Goal: Information Seeking & Learning: Obtain resource

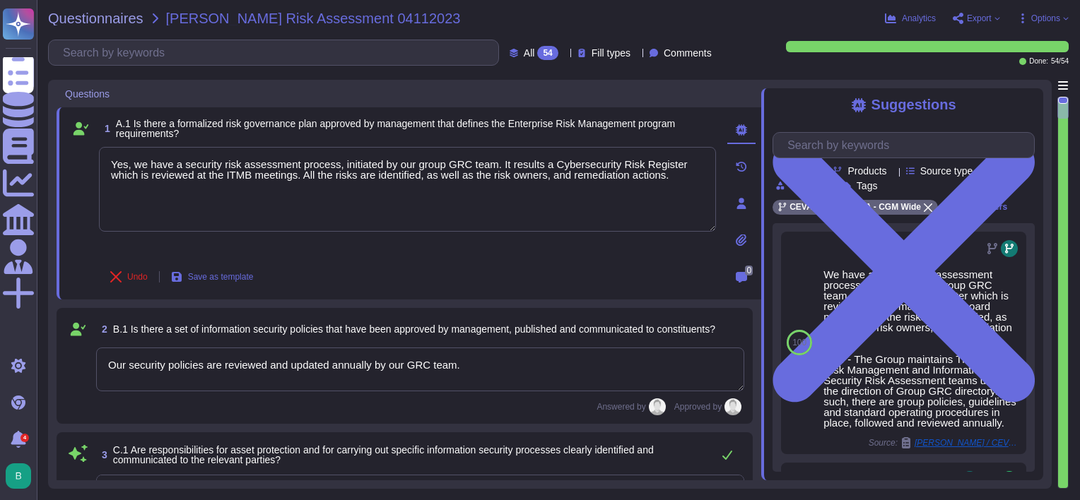
type textarea "Yes, we have a security risk assessment process, initiated by our group GRC tea…"
type textarea "Our security policies are reviewed and updated annually by our GRC team."
type textarea "All the assets are identified by an owner. The responsibilities associated with…"
type textarea "Yes, our Group has a full dedicated security department with a defined organiza…"
type textarea "CEVA has a managed inventory system maintained by our Service Delivery Managers…"
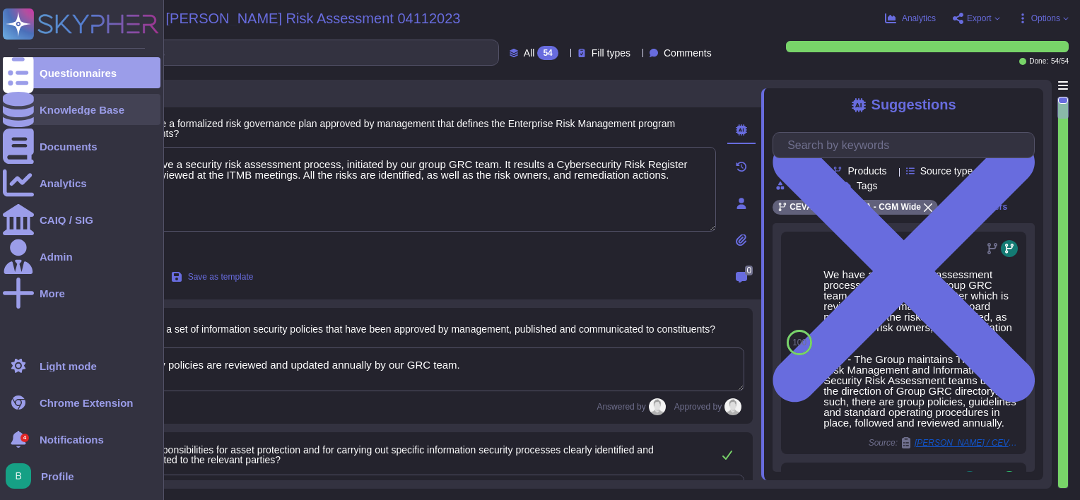
drag, startPoint x: 0, startPoint y: 0, endPoint x: 12, endPoint y: 110, distance: 110.2
click at [12, 110] on icon at bounding box center [18, 109] width 31 height 35
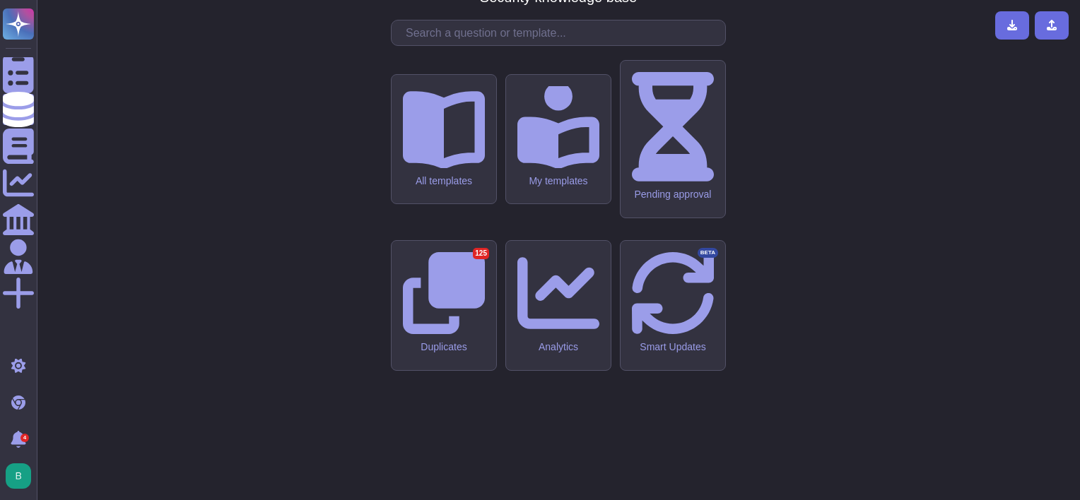
click at [428, 45] on input "text" at bounding box center [562, 32] width 327 height 25
click at [497, 45] on input "text" at bounding box center [562, 32] width 327 height 25
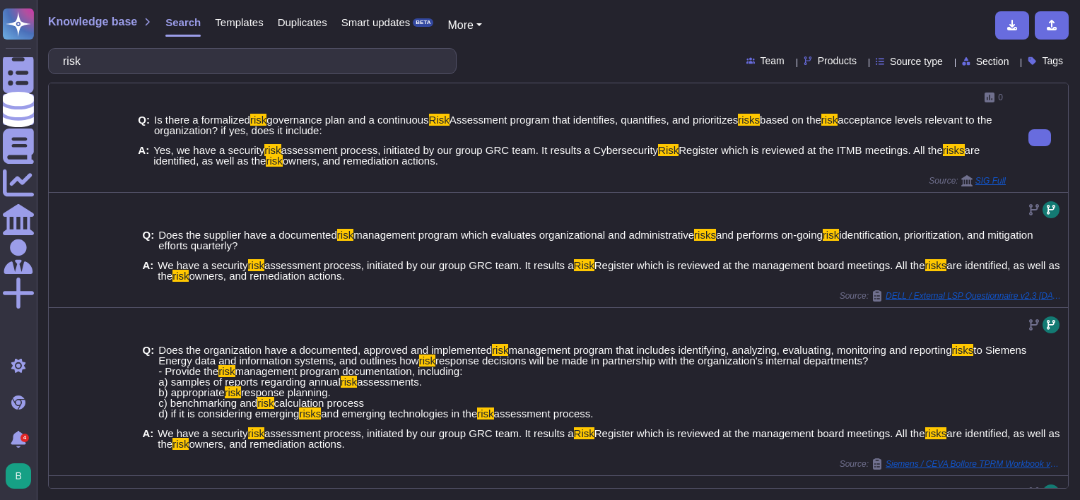
drag, startPoint x: 346, startPoint y: 131, endPoint x: 152, endPoint y: 115, distance: 195.0
click at [154, 115] on span "Is there a formalized risk governance plan and a continuous Risk Assessment pro…" at bounding box center [580, 124] width 852 height 21
copy span "Is there a formalized risk governance plan and a continuous Risk Assessment pro…"
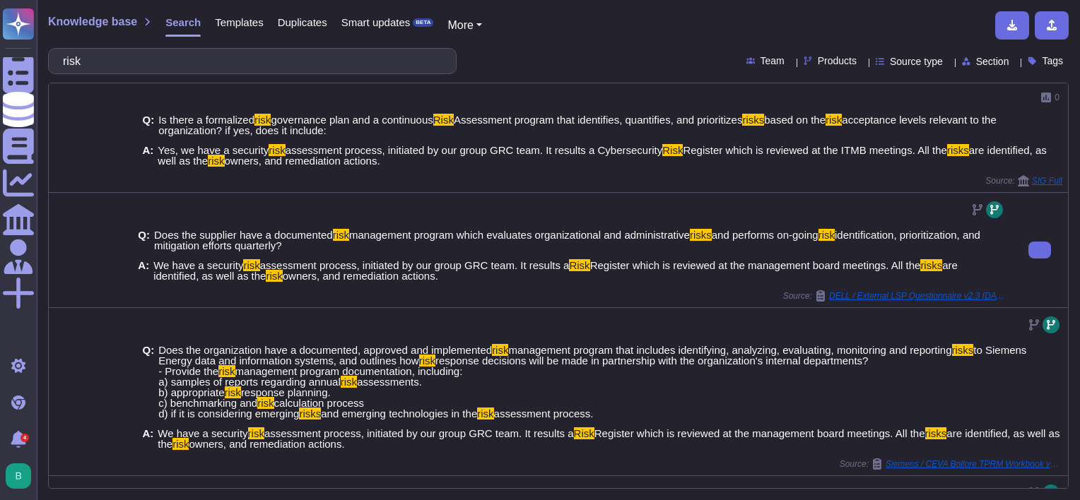
drag, startPoint x: 308, startPoint y: 246, endPoint x: 155, endPoint y: 235, distance: 153.8
click at [155, 235] on span "Does the supplier have a documented risk management program which evaluates org…" at bounding box center [580, 240] width 852 height 21
copy span "Does the supplier have a documented risk management program which evaluates org…"
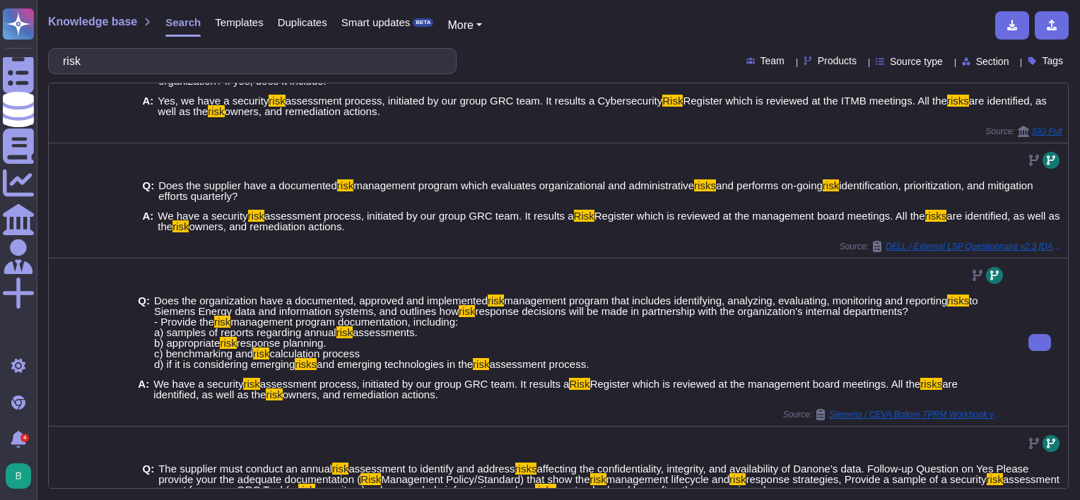
scroll to position [71, 0]
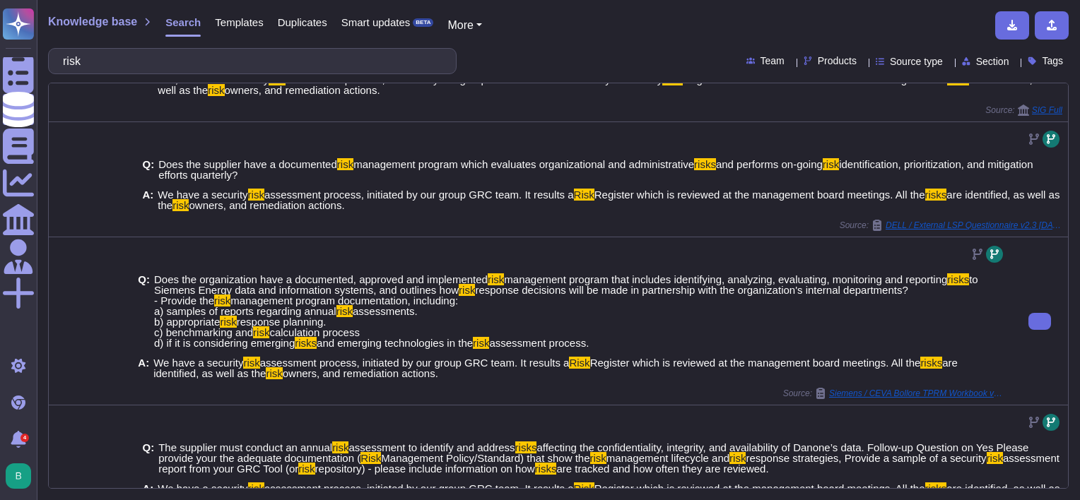
drag, startPoint x: 608, startPoint y: 346, endPoint x: 151, endPoint y: 276, distance: 462.6
click at [151, 276] on div "Q: Does the organization have a documented, approved and implemented risk manag…" at bounding box center [572, 311] width 868 height 74
copy span "Does the organization have a documented, approved and implemented risk manageme…"
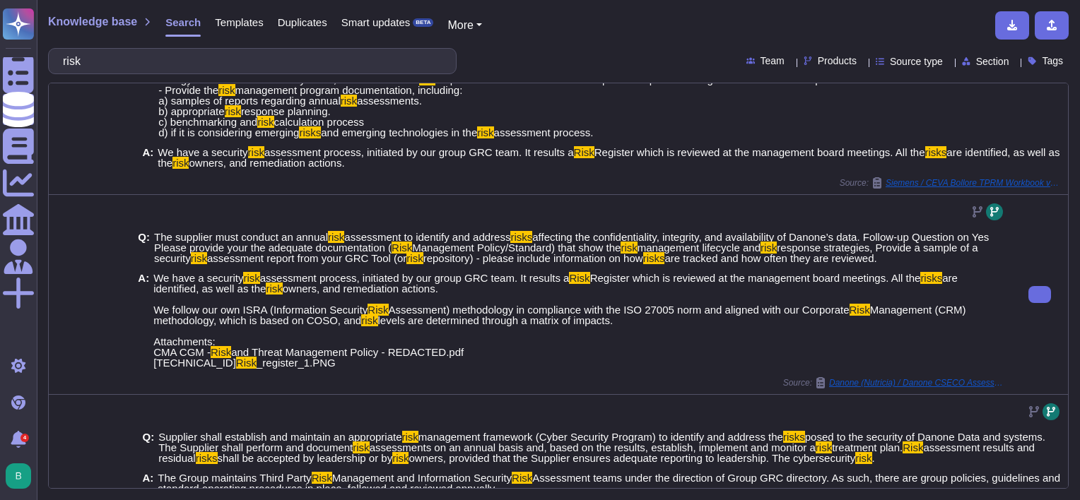
scroll to position [283, 0]
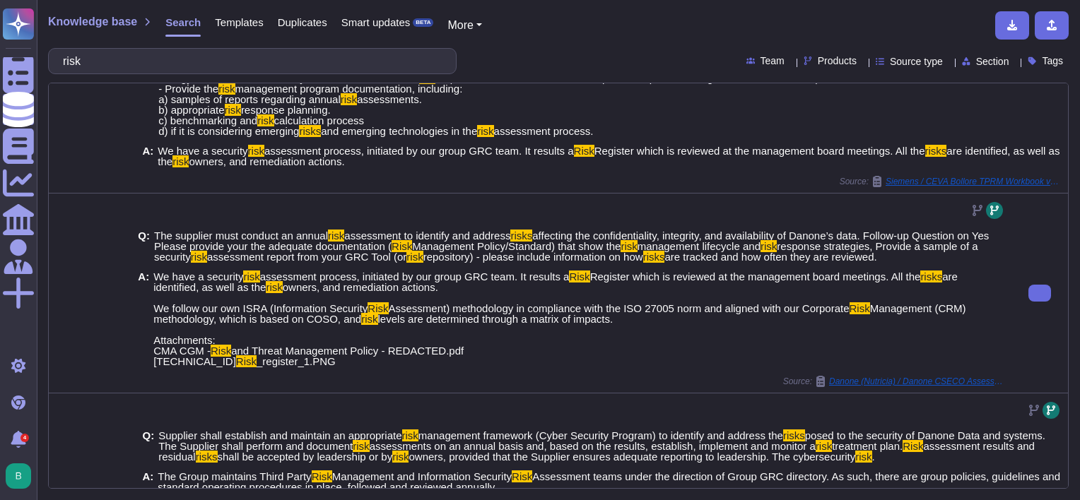
drag, startPoint x: 910, startPoint y: 256, endPoint x: 153, endPoint y: 235, distance: 758.0
click at [154, 235] on span "The supplier must conduct an annual risk assessment to identify and address ris…" at bounding box center [580, 246] width 852 height 32
copy span "The supplier must conduct an annual risk assessment to identify and address ris…"
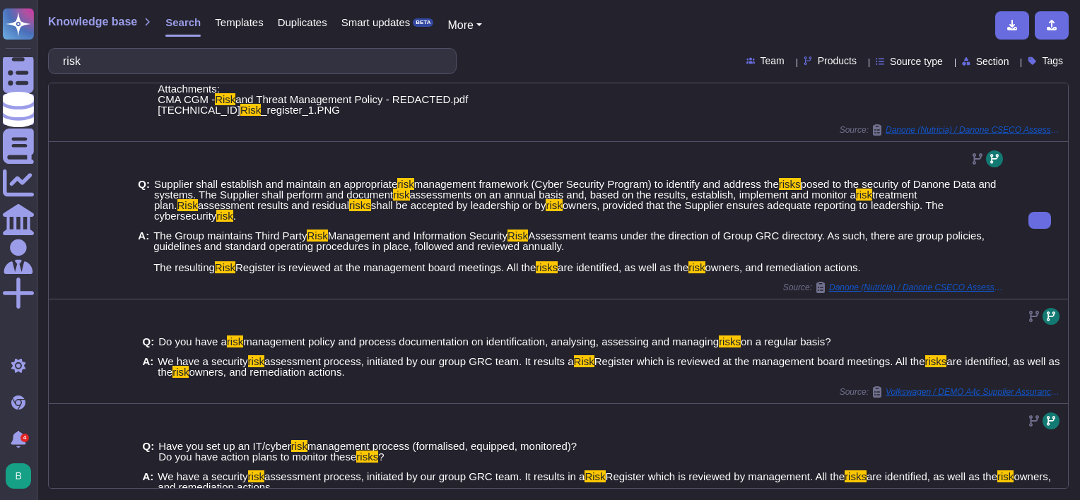
scroll to position [553, 0]
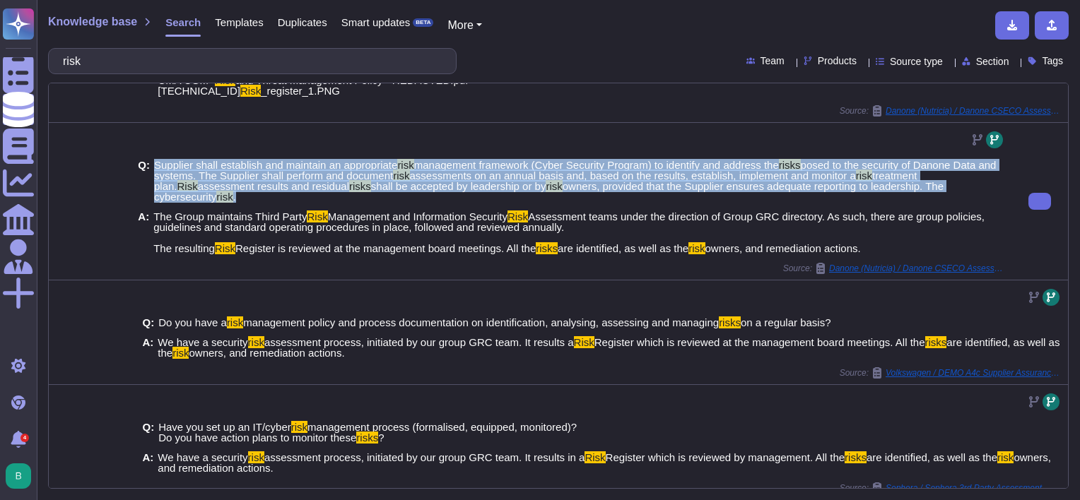
drag, startPoint x: 993, startPoint y: 189, endPoint x: 151, endPoint y: 161, distance: 842.3
click at [151, 161] on div "Q: Supplier shall establish and maintain an appropriate risk management framewo…" at bounding box center [572, 181] width 868 height 42
copy span "Supplier shall establish and maintain an appropriate risk management framework …"
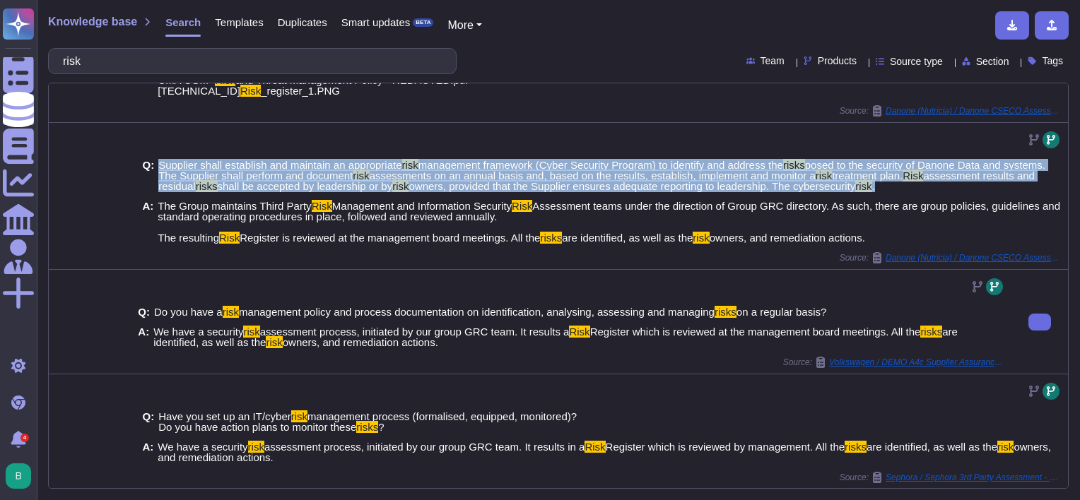
drag, startPoint x: 847, startPoint y: 307, endPoint x: 154, endPoint y: 306, distance: 693.4
click at [154, 307] on div "Q: Do you have a risk management policy and process documentation on identifica…" at bounding box center [572, 312] width 868 height 11
copy span "Do you have a risk management policy and process documentation on identificatio…"
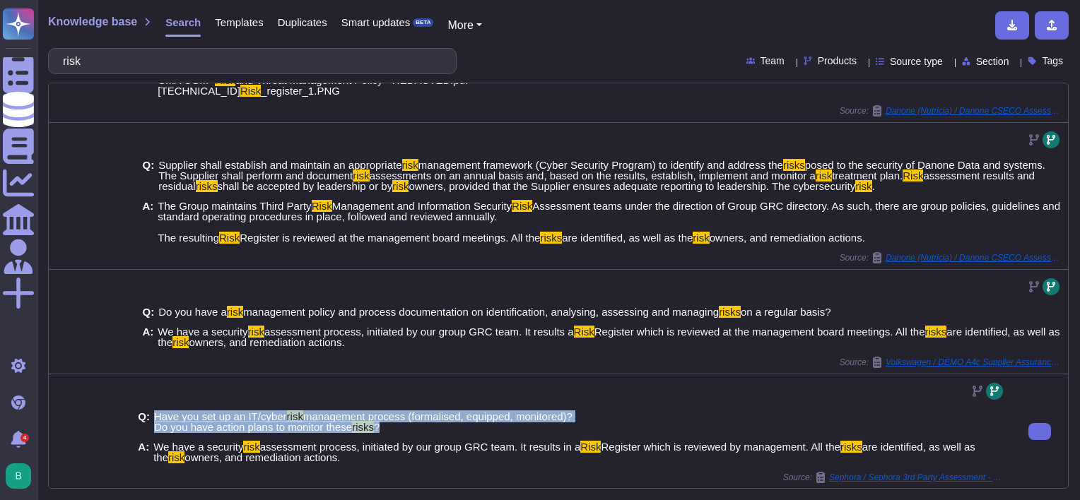
drag, startPoint x: 379, startPoint y: 427, endPoint x: 155, endPoint y: 418, distance: 223.5
click at [155, 418] on span "Have you set up an IT/cyber risk management process (formalised, equipped, moni…" at bounding box center [363, 421] width 418 height 21
copy span "Have you set up an IT/cyber risk management process (formalised, equipped, moni…"
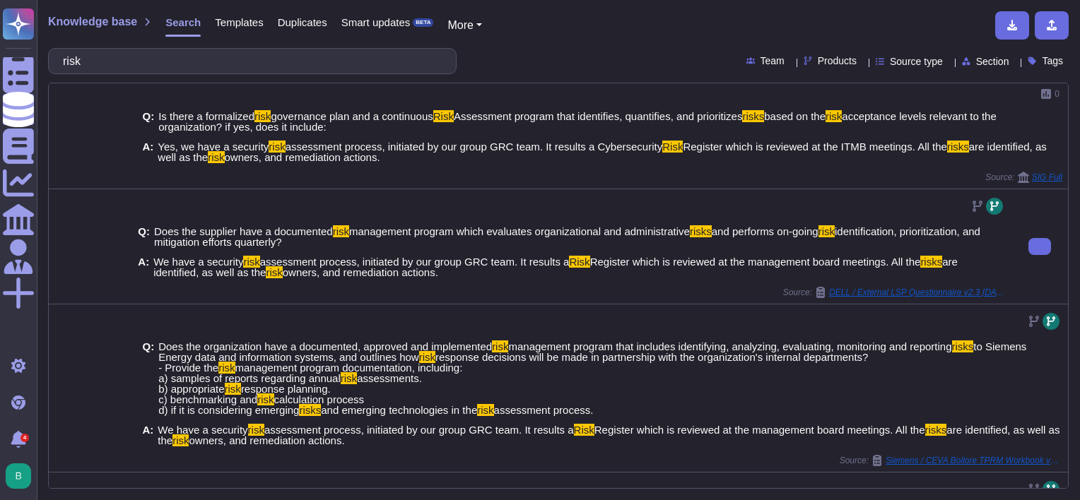
scroll to position [0, 0]
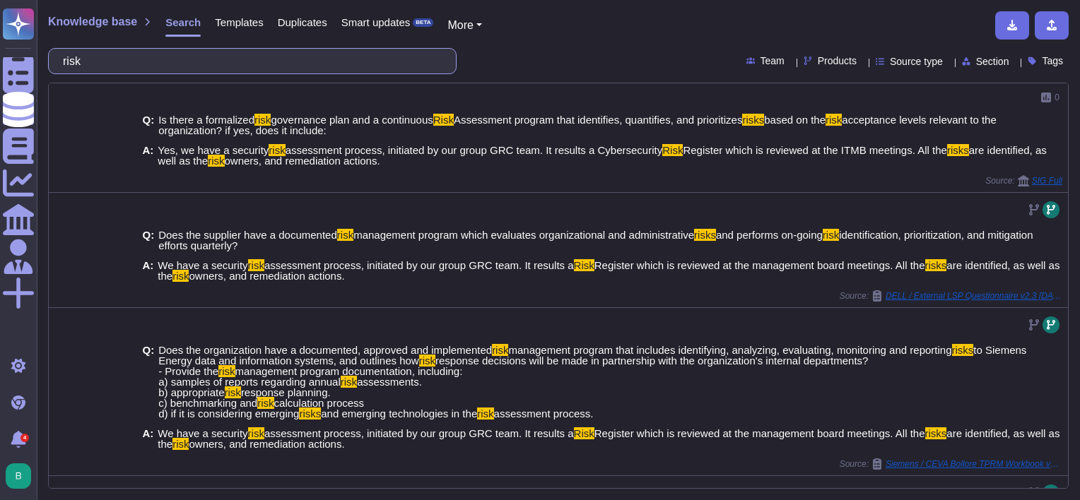
click at [119, 53] on input "risk" at bounding box center [249, 61] width 386 height 25
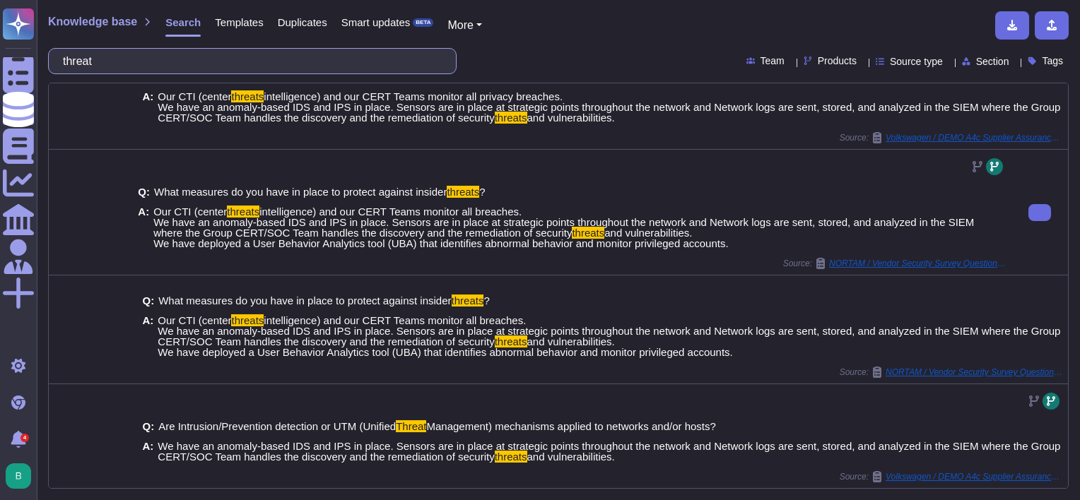
scroll to position [456, 0]
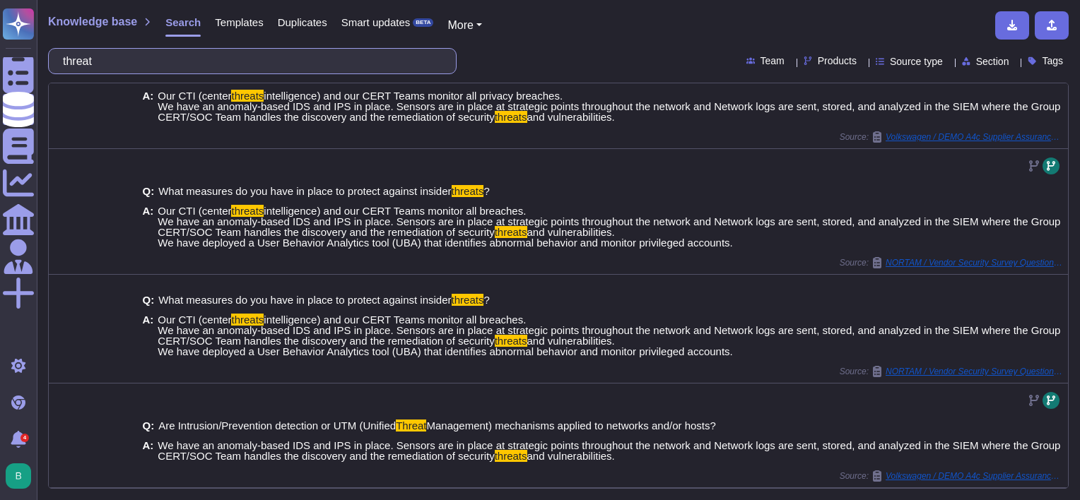
drag, startPoint x: 146, startPoint y: 65, endPoint x: 65, endPoint y: 61, distance: 81.4
click at [65, 61] on div "threat" at bounding box center [252, 61] width 409 height 26
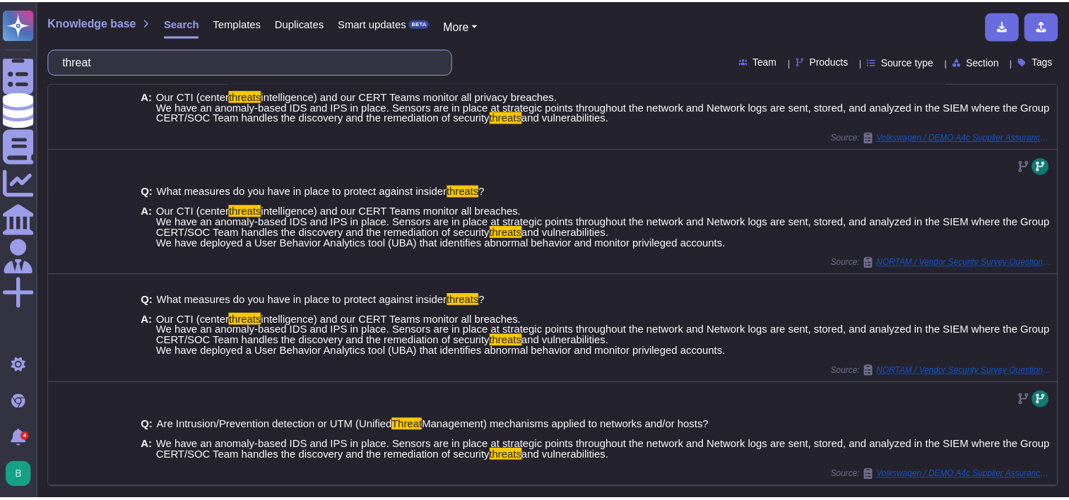
scroll to position [0, 0]
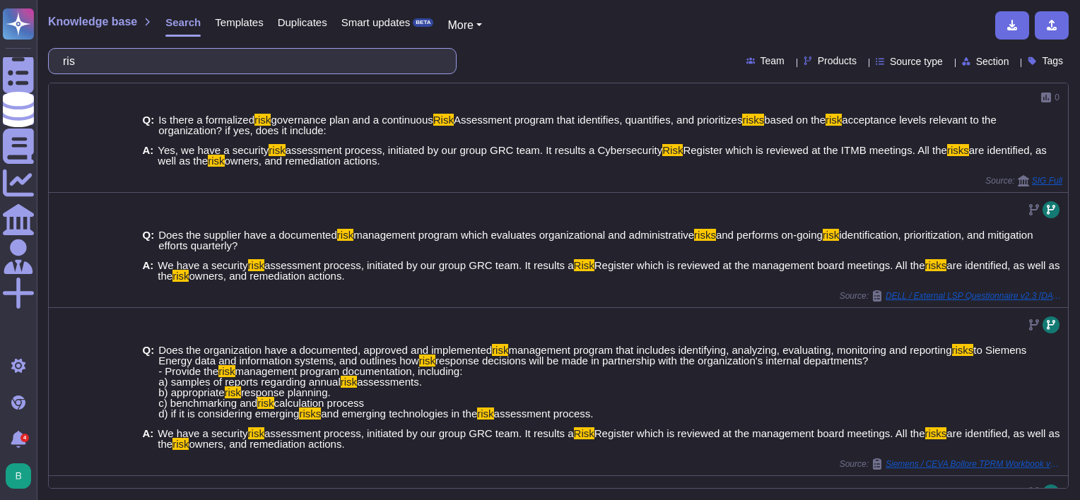
type input "risk"
click at [223, 20] on span "Templates" at bounding box center [239, 22] width 48 height 11
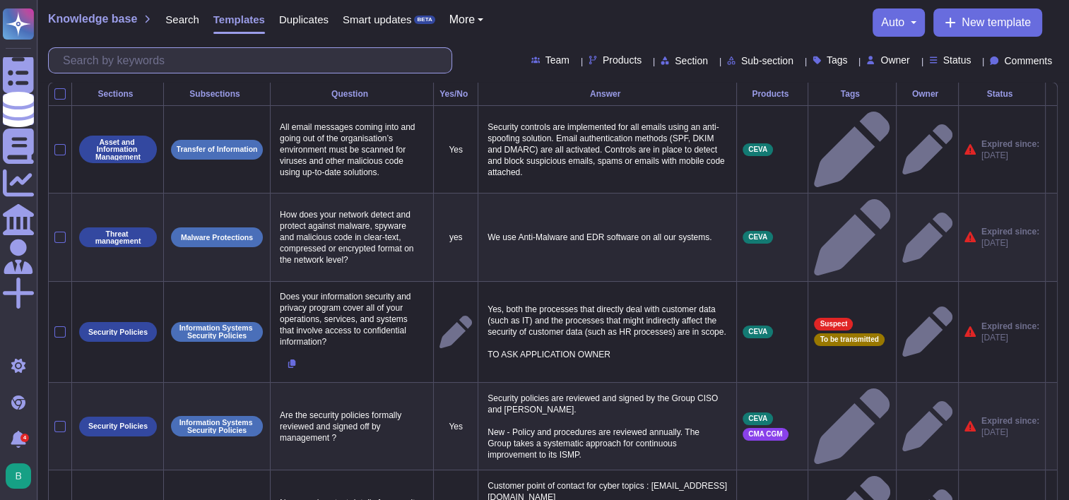
click at [146, 64] on input "text" at bounding box center [254, 60] width 396 height 25
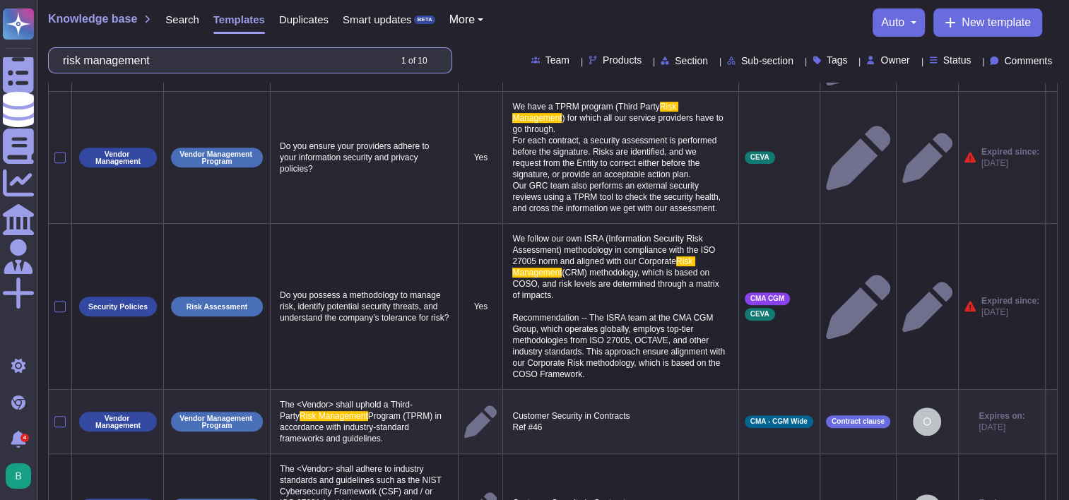
scroll to position [565, 0]
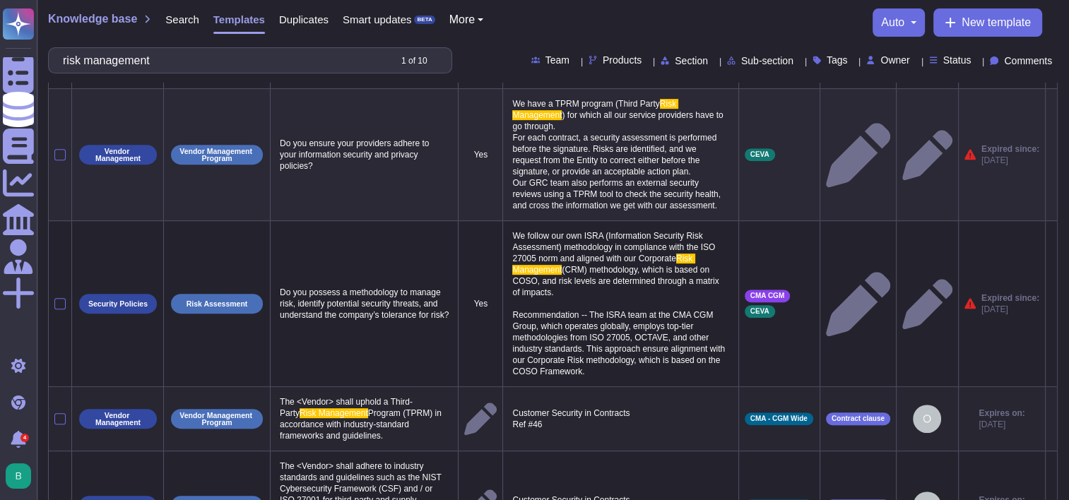
type input "risk management"
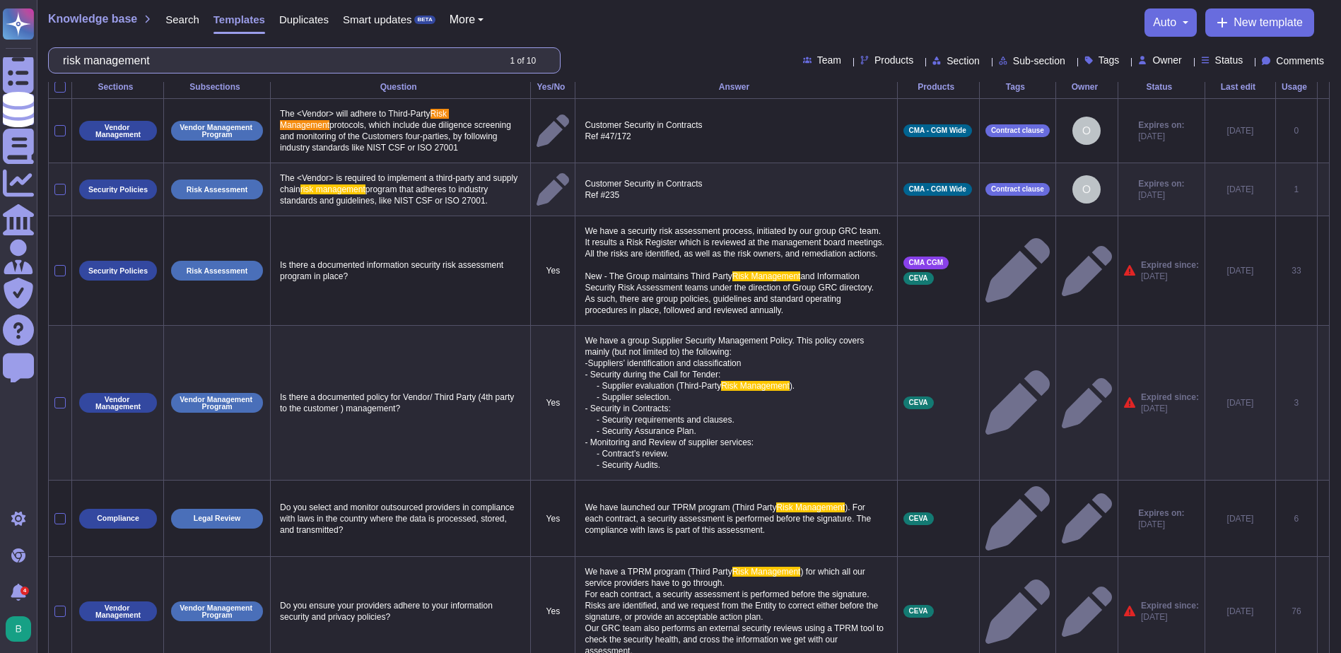
scroll to position [0, 0]
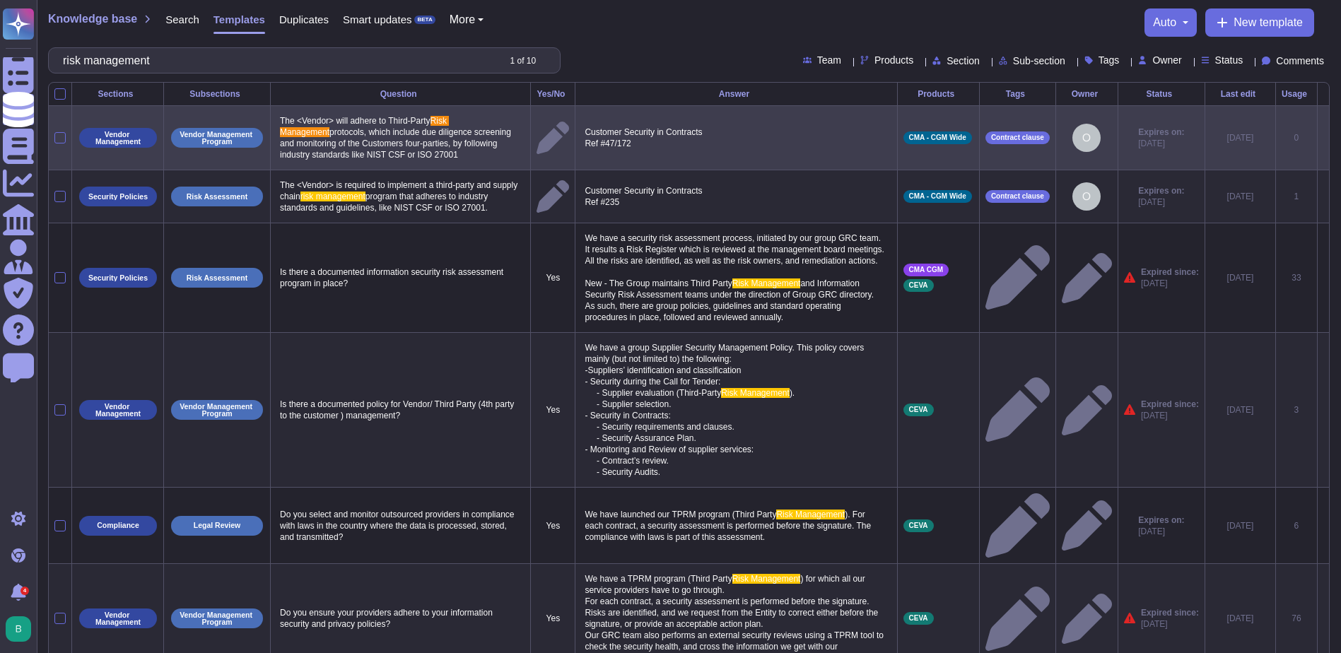
click at [359, 158] on span "protocols, which include due diligence screening and monitoring of the Customer…" at bounding box center [396, 143] width 233 height 33
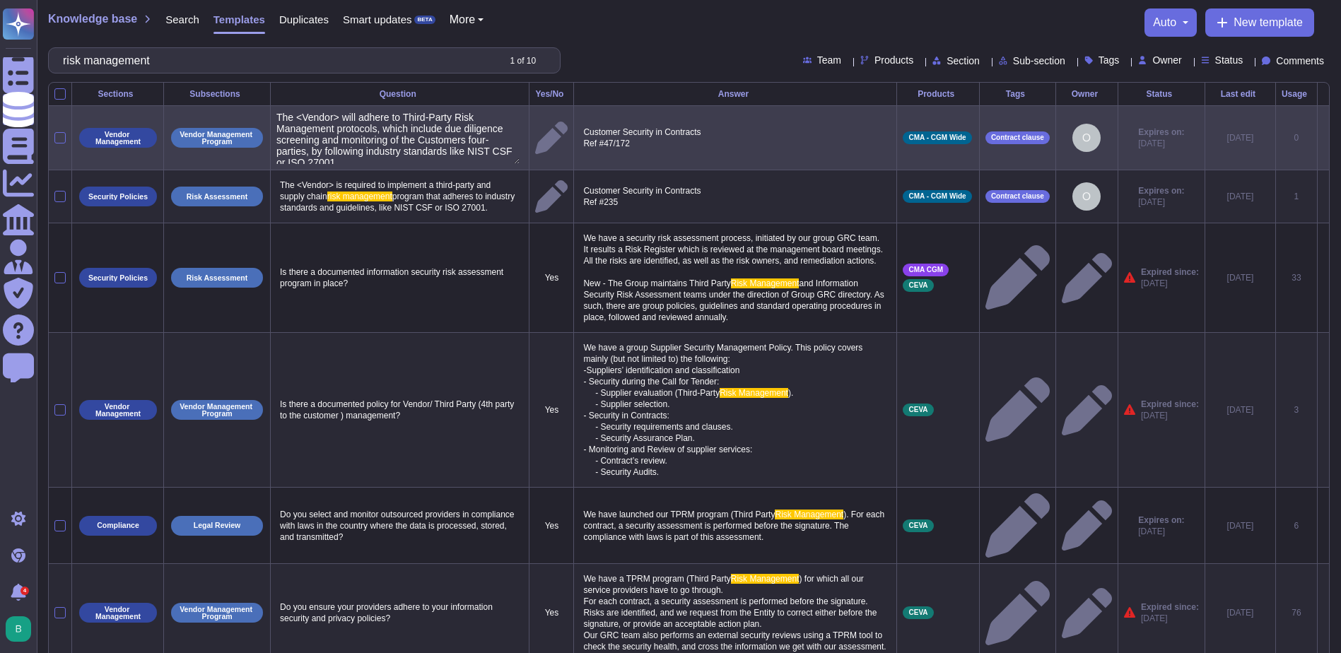
type textarea "The <Vendor> will adhere to Third-Party Risk Management protocols, which includ…"
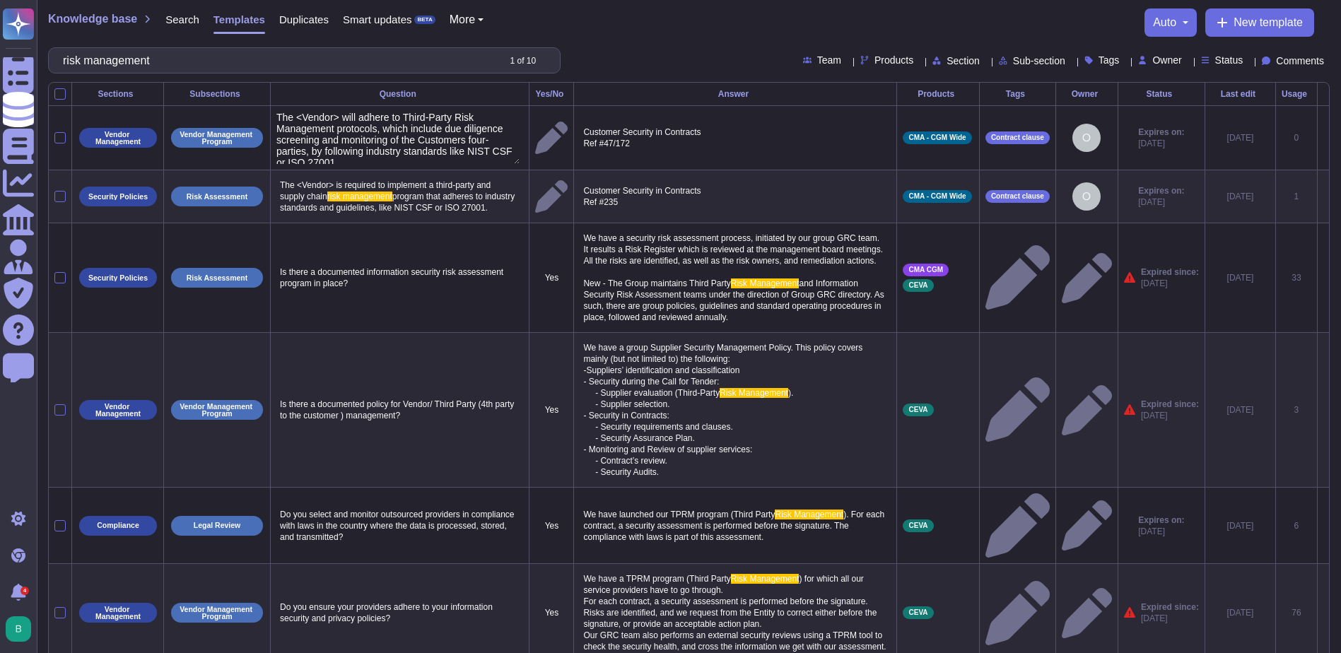
drag, startPoint x: 450, startPoint y: 159, endPoint x: 243, endPoint y: 84, distance: 219.6
click at [243, 84] on table "Sections Subsections Question Yes/No Answer Products Tags Owner Status Last edi…" at bounding box center [689, 535] width 1280 height 905
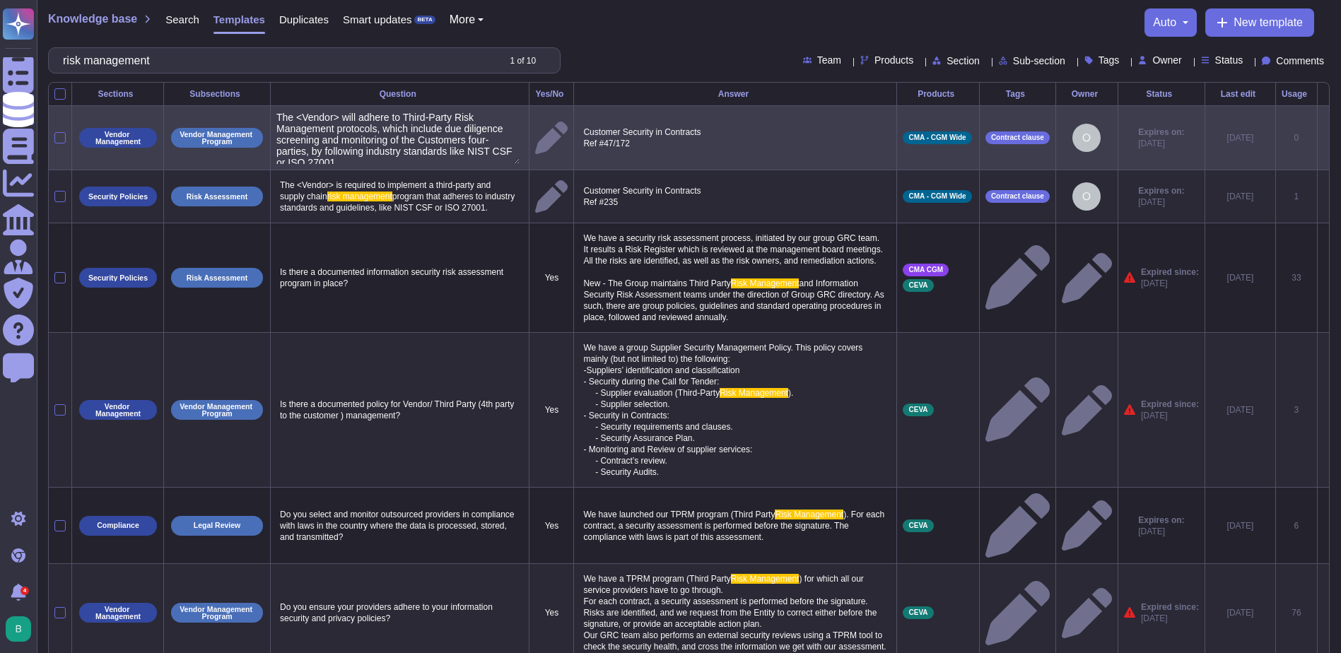
click at [396, 151] on textarea "The <Vendor> will adhere to Third-Party Risk Management protocols, which includ…" at bounding box center [397, 138] width 243 height 52
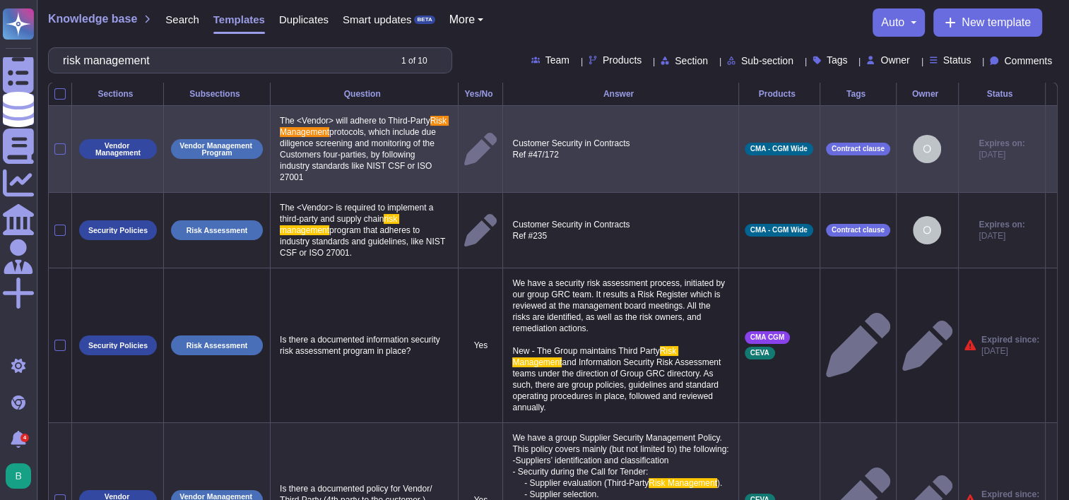
click at [342, 238] on span "program that adheres to industry standards and guidelines, like NIST CSF or ISO…" at bounding box center [364, 241] width 168 height 33
type textarea "The <Vendor> is required to implement a third-party and supply chain risk manag…"
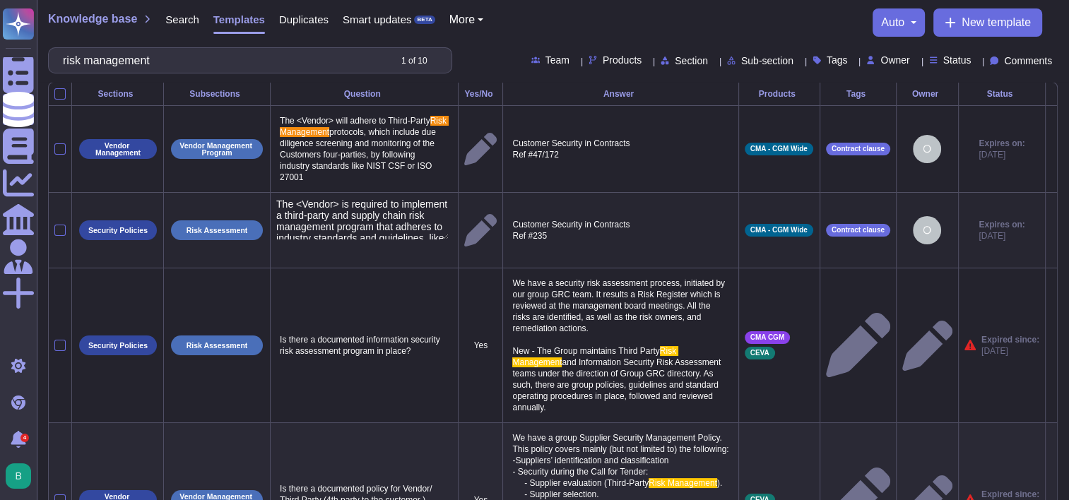
drag, startPoint x: 336, startPoint y: 235, endPoint x: 264, endPoint y: 203, distance: 78.8
click at [264, 203] on tr "Security Policies Risk Assessment The <Vendor> is required to implement a third…" at bounding box center [553, 231] width 1009 height 76
click at [378, 233] on span "program that adheres to industry standards and guidelines, like NIST CSF or ISO…" at bounding box center [364, 241] width 168 height 33
type textarea "The <Vendor> is required to implement a third-party and supply chain risk manag…"
drag, startPoint x: 339, startPoint y: 234, endPoint x: 274, endPoint y: 205, distance: 71.2
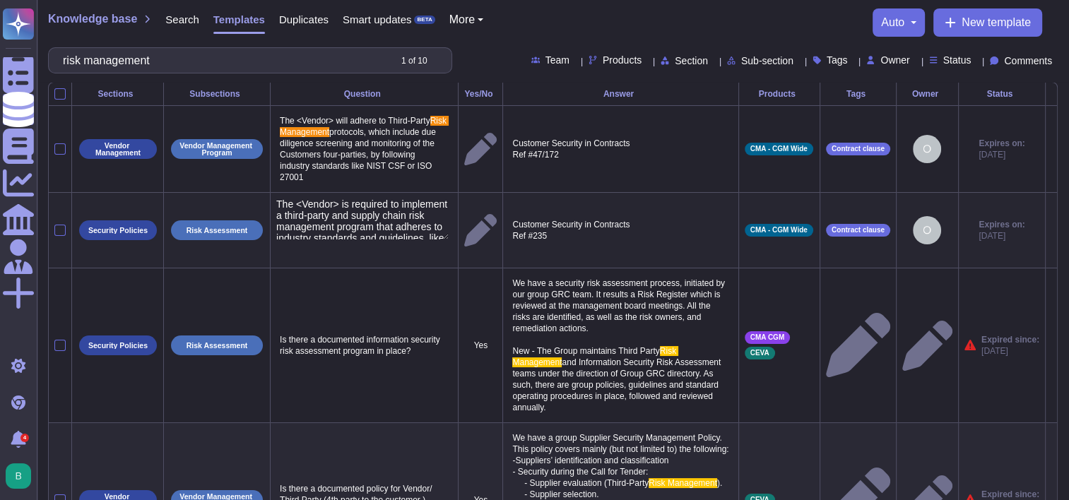
click at [274, 205] on td "The <Vendor> is required to implement a third-party and supply chain risk manag…" at bounding box center [365, 231] width 188 height 76
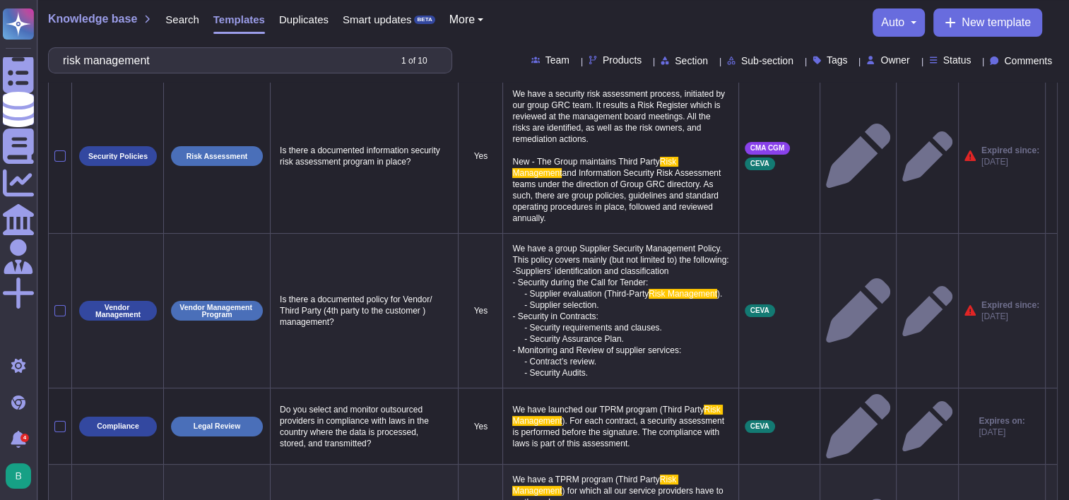
scroll to position [212, 0]
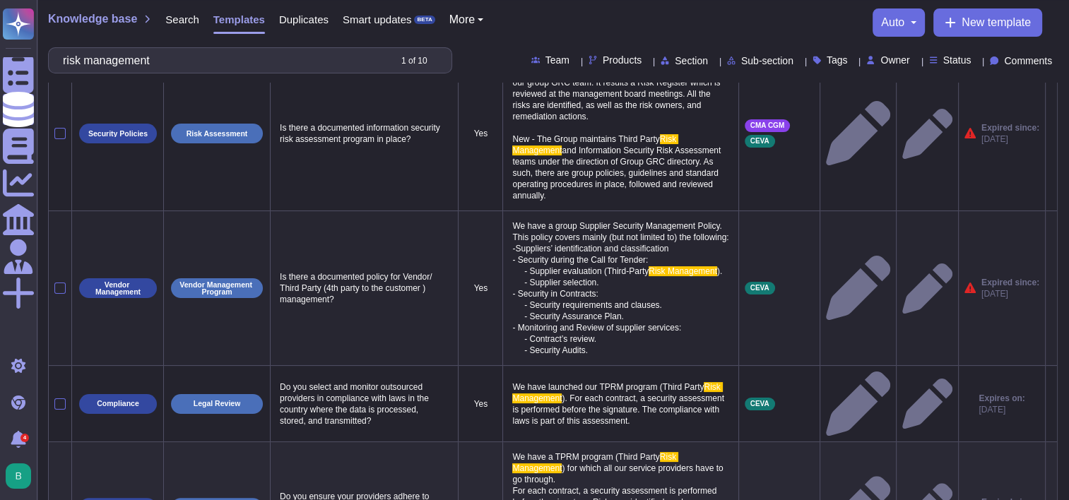
click at [356, 278] on p "Is there a documented policy for Vendor/ Third Party (4th party to the customer…" at bounding box center [364, 288] width 176 height 41
type textarea "Is there a documented policy for Vendor/ Third Party (4th party to the customer…"
drag, startPoint x: 410, startPoint y: 290, endPoint x: 265, endPoint y: 260, distance: 147.9
click at [265, 260] on tr "Vendor Management Vendor Management Program Is there a documented policy for Ve…" at bounding box center [553, 288] width 1009 height 155
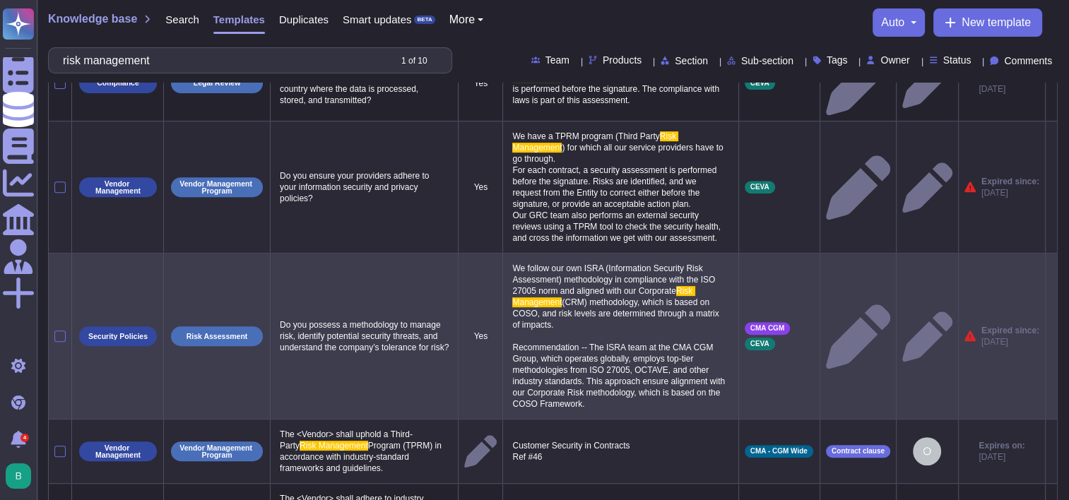
scroll to position [565, 0]
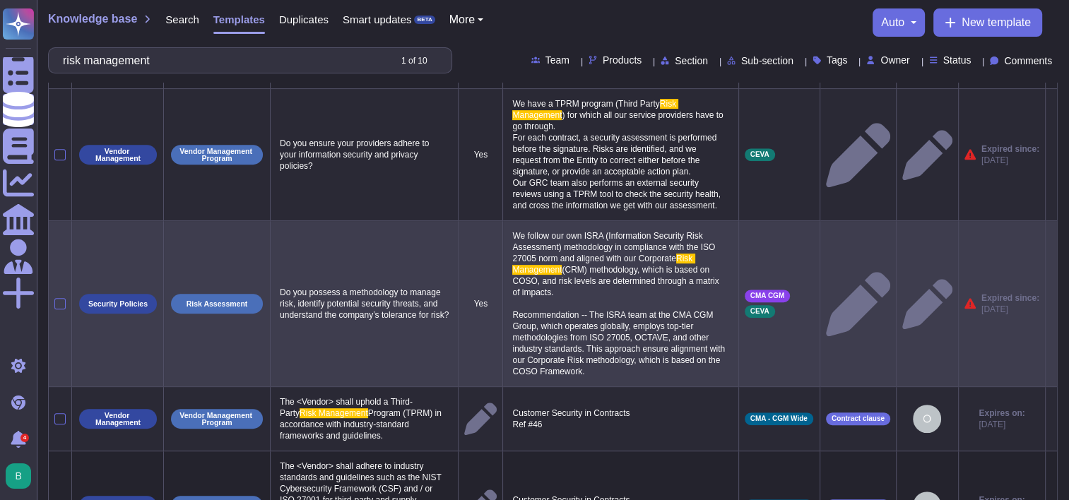
click at [339, 283] on p "Do you possess a methodology to manage risk, identify potential security threat…" at bounding box center [364, 303] width 176 height 41
type textarea "Do you possess a methodology to manage risk, identify potential security threat…"
drag, startPoint x: 421, startPoint y: 272, endPoint x: 278, endPoint y: 233, distance: 147.3
click at [278, 283] on textarea "Do you possess a methodology to manage risk, identify potential security threat…" at bounding box center [362, 312] width 172 height 59
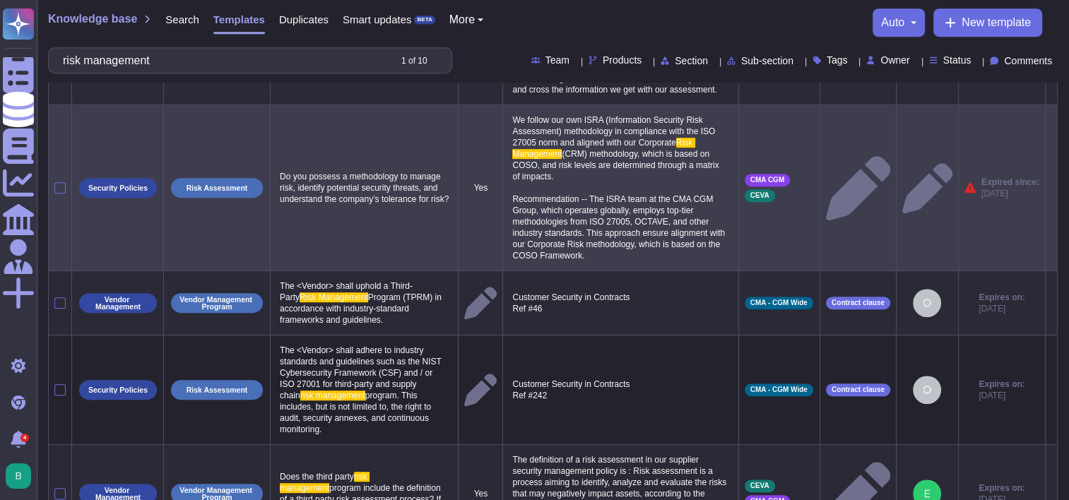
scroll to position [707, 0]
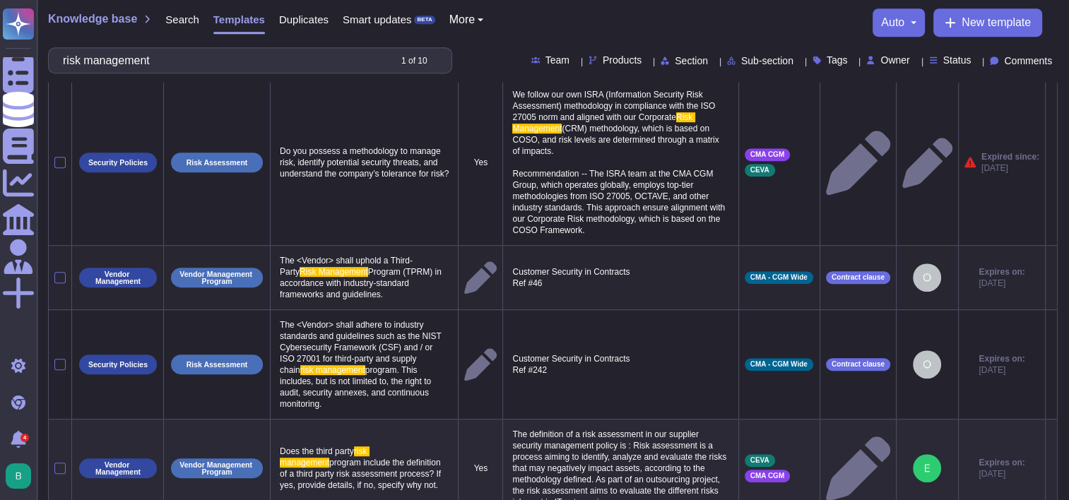
click at [336, 267] on span "Risk Management" at bounding box center [334, 272] width 69 height 10
type textarea "The <Vendor> shall uphold a Third-Party Risk Management Program (TPRM) in accor…"
drag, startPoint x: 275, startPoint y: 199, endPoint x: 423, endPoint y: 240, distance: 154.2
click at [423, 246] on td "The <Vendor> shall uphold a Third-Party Risk Management Program (TPRM) in accor…" at bounding box center [365, 278] width 188 height 64
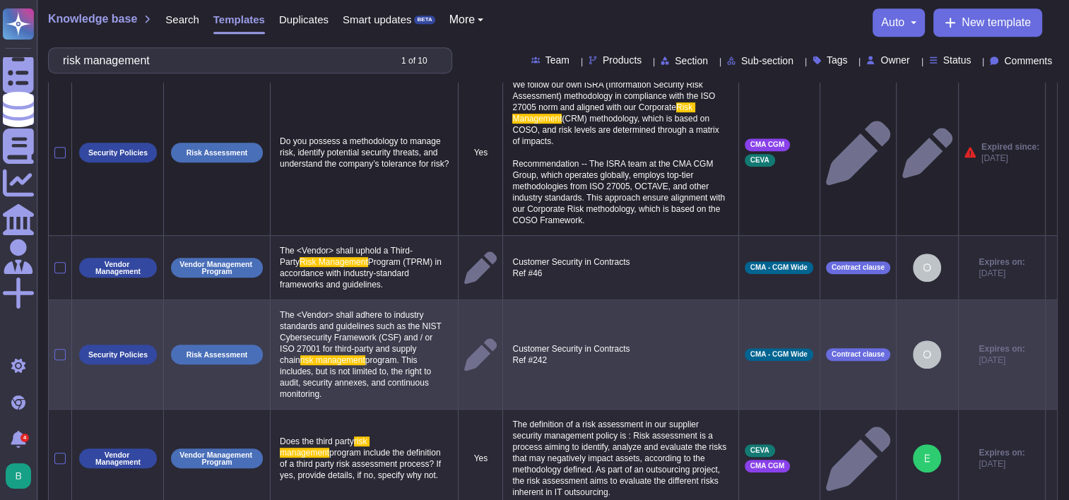
scroll to position [720, 0]
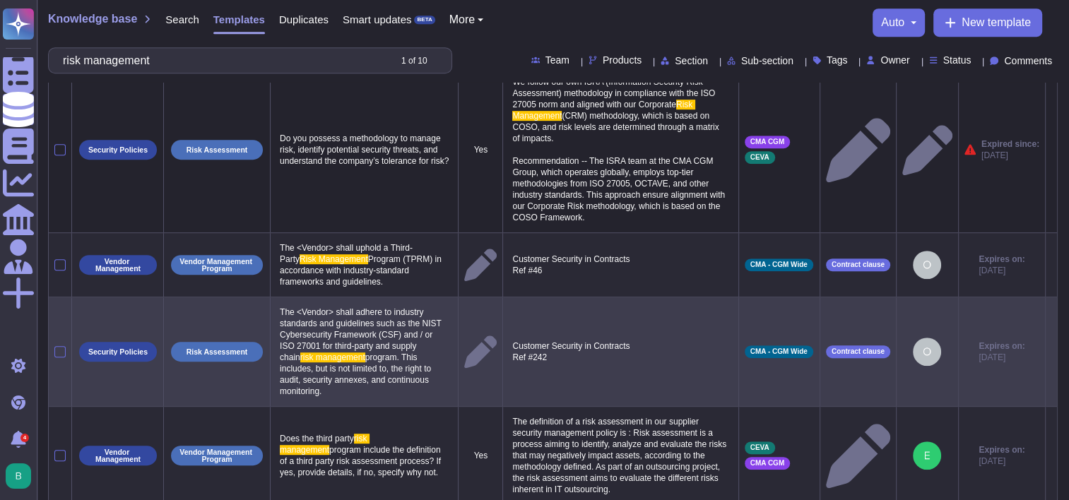
click at [311, 307] on span "The <Vendor> shall adhere to industry standards and guidelines such as the NIST…" at bounding box center [362, 334] width 164 height 55
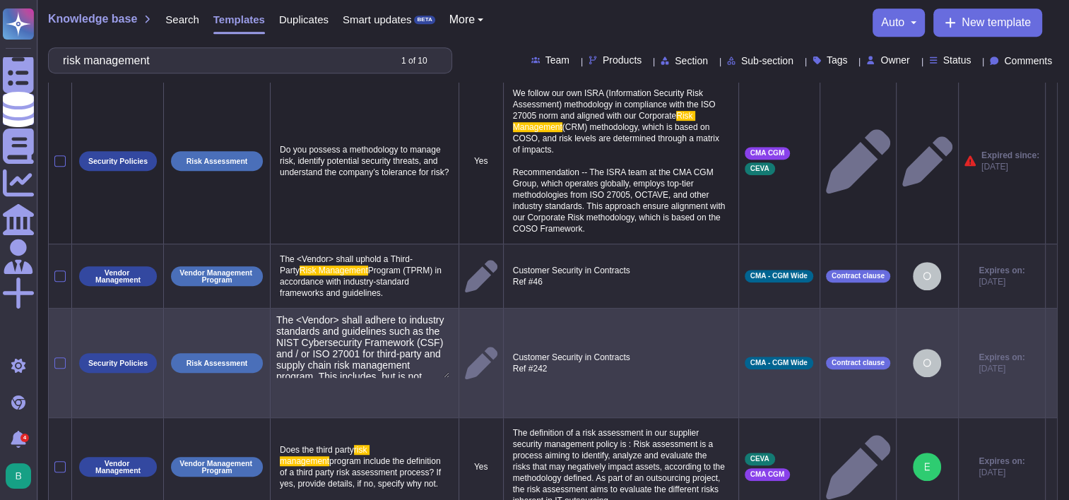
type textarea "The <Vendor> shall adhere to industry standards and guidelines such as the NIST…"
click at [282, 315] on textarea "The <Vendor> shall adhere to industry standards and guidelines such as the NIST…" at bounding box center [362, 347] width 173 height 64
click at [283, 315] on textarea "The <Vendor> shall adhere to industry standards and guidelines such as the NIST…" at bounding box center [362, 347] width 173 height 64
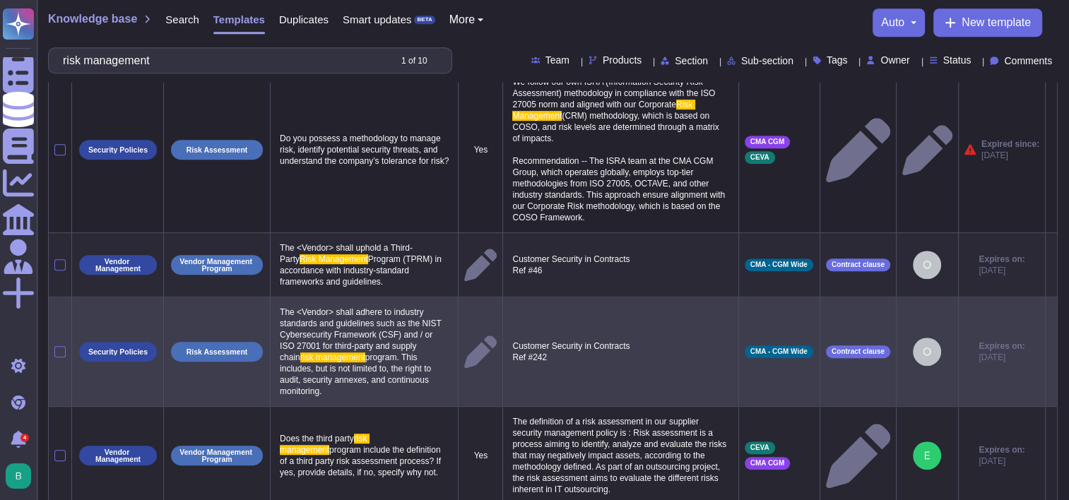
click at [317, 445] on span "program include the definition of a third party risk assessment process? If yes…" at bounding box center [361, 461] width 163 height 33
type textarea "Does the third party risk management program include the definition of a third …"
click at [345, 430] on textarea "Does the third party risk management program include the definition of a third …" at bounding box center [362, 462] width 172 height 64
click at [346, 430] on textarea "Does the third party risk management program include the definition of a third …" at bounding box center [362, 462] width 172 height 64
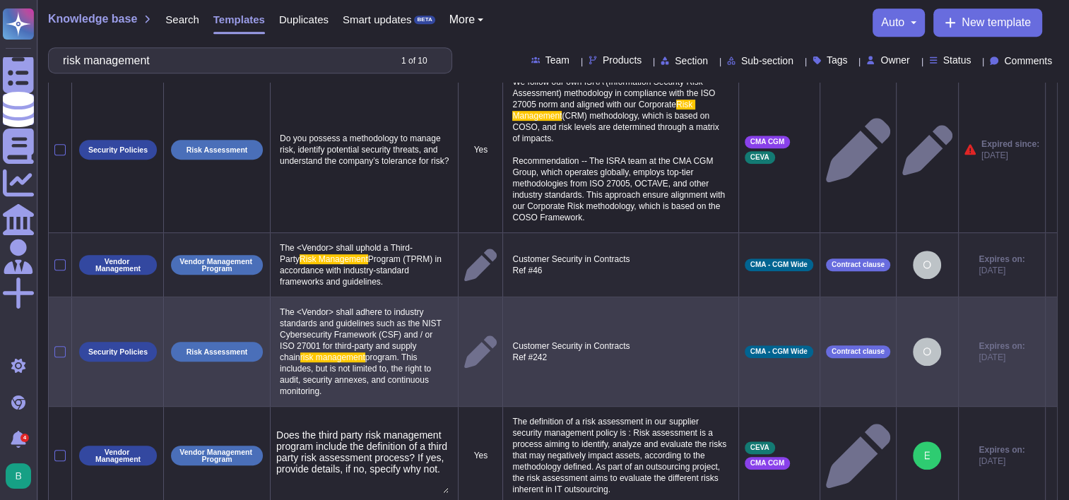
click at [346, 430] on textarea "Does the third party risk management program include the definition of a third …" at bounding box center [362, 462] width 172 height 64
click at [201, 66] on input "risk management" at bounding box center [222, 60] width 333 height 25
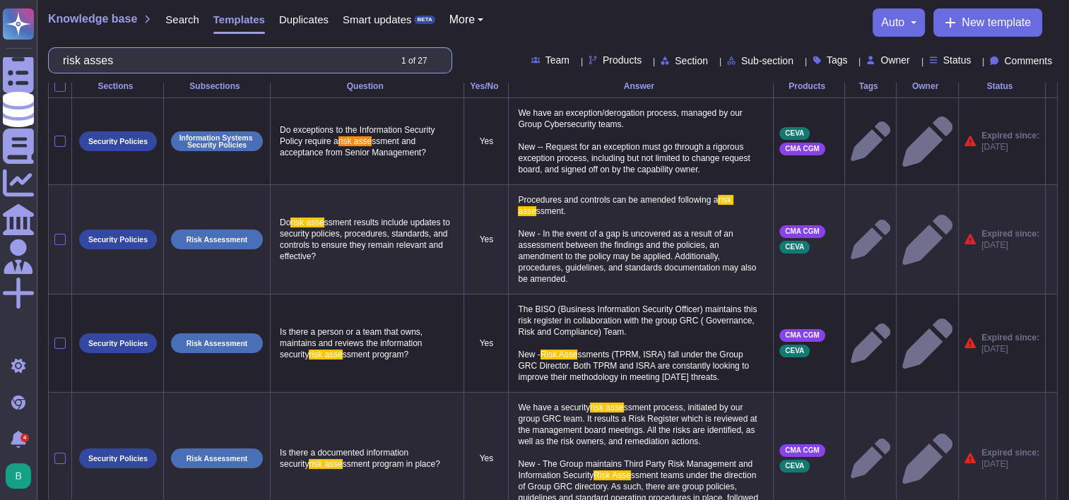
scroll to position [0, 0]
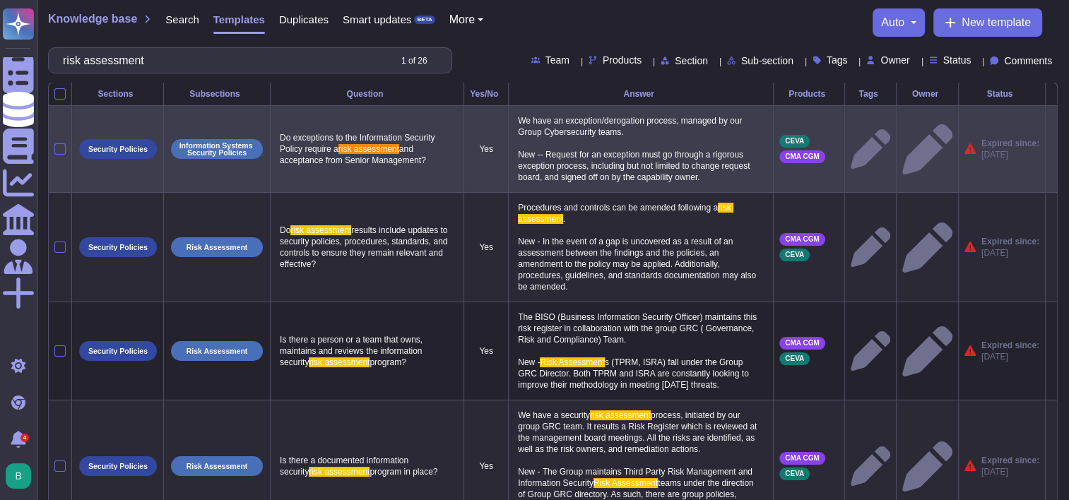
type input "risk assessment"
click at [359, 155] on span "and acceptance from Senior Management?" at bounding box center [353, 154] width 146 height 21
type textarea "Do exceptions to the Information Security Policy require a risk assessment and …"
click at [359, 155] on textarea "Do exceptions to the Information Security Policy require a risk assessment and …" at bounding box center [365, 144] width 178 height 30
click at [377, 147] on textarea "Do exceptions to the Information Security Policy require a risk assessment and …" at bounding box center [365, 144] width 178 height 30
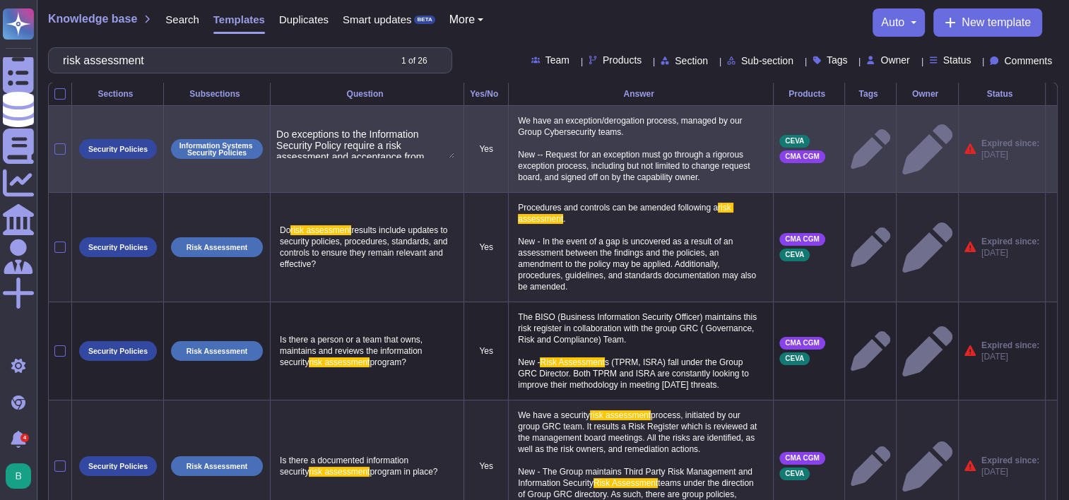
click at [377, 147] on textarea "Do exceptions to the Information Security Policy require a risk assessment and …" at bounding box center [365, 144] width 178 height 30
click at [370, 237] on span "results include updates to security policies, procedures, standards, and contro…" at bounding box center [365, 247] width 170 height 44
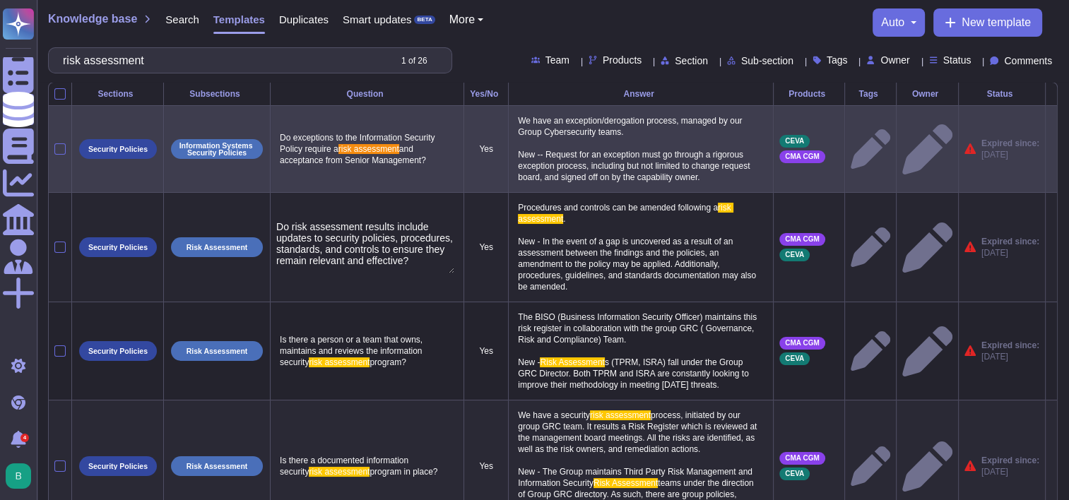
type textarea "Do risk assessment results include updates to security policies, procedures, st…"
click at [372, 230] on textarea "Do risk assessment results include updates to security policies, procedures, st…" at bounding box center [365, 247] width 178 height 52
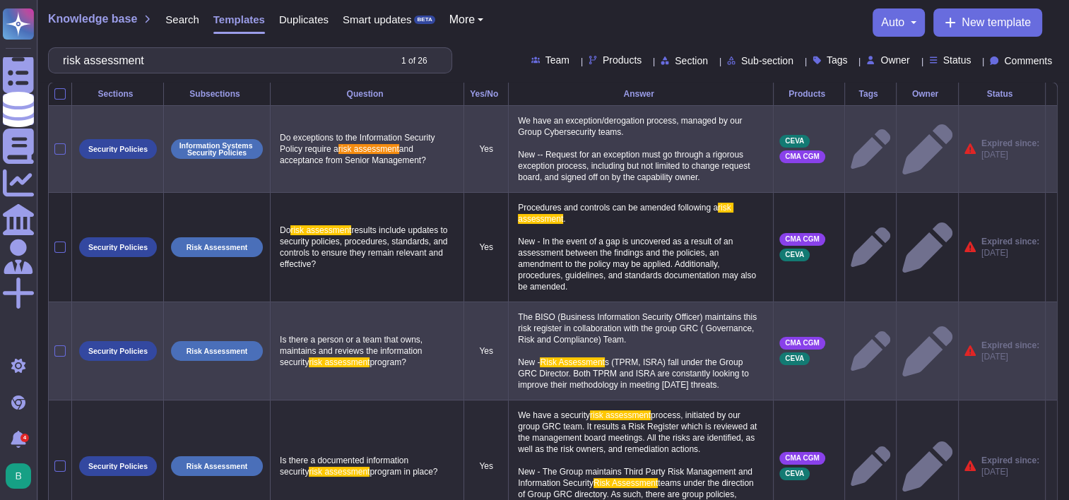
click at [362, 345] on span "Is there a person or a team that owns, maintains and reviews the information se…" at bounding box center [352, 351] width 145 height 33
type textarea "Is there a person or a team that owns, maintains and reviews the information se…"
click at [362, 345] on textarea "Is there a person or a team that owns, maintains and reviews the information se…" at bounding box center [365, 351] width 178 height 41
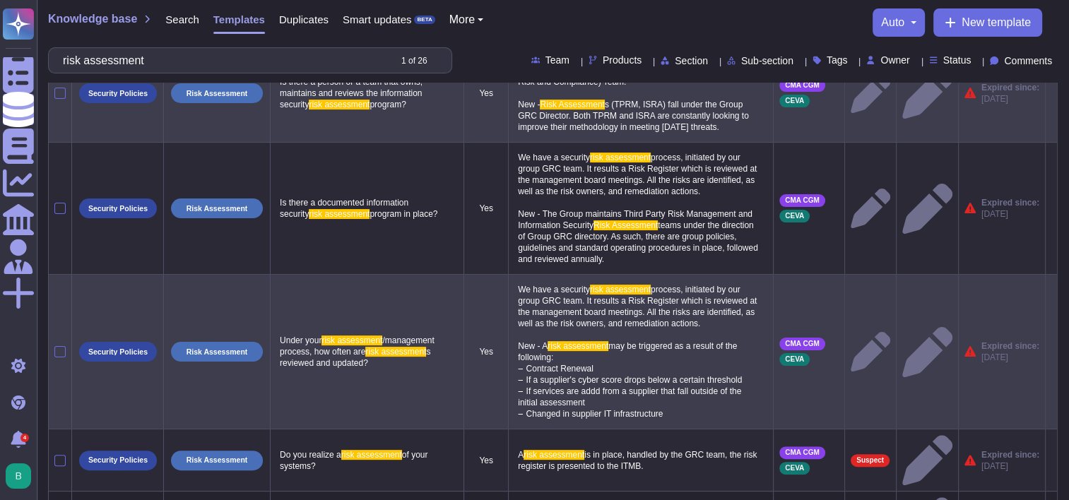
scroll to position [283, 0]
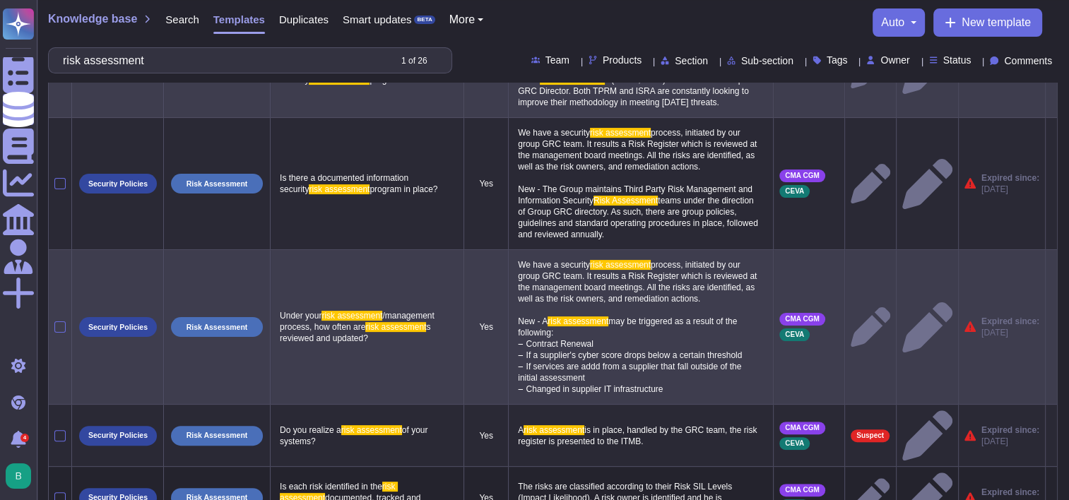
click at [341, 326] on span "/management process, how often are" at bounding box center [358, 321] width 157 height 21
type textarea "Under your risk assessment/management process, how often are risk assessments r…"
click at [341, 326] on textarea "Under your risk assessment/management process, how often are risk assessments r…" at bounding box center [365, 322] width 178 height 30
click at [342, 325] on textarea "Under your risk assessment/management process, how often are risk assessments r…" at bounding box center [365, 322] width 178 height 30
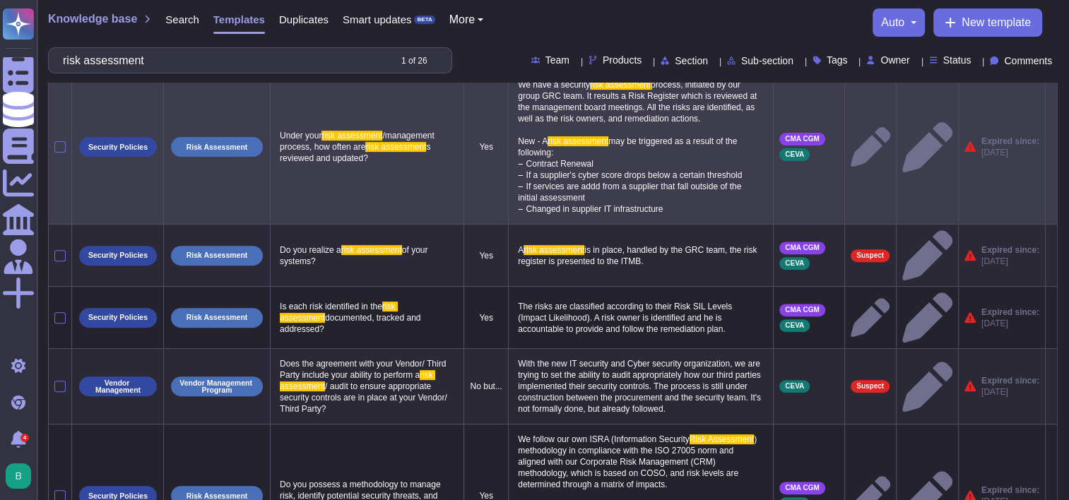
scroll to position [495, 0]
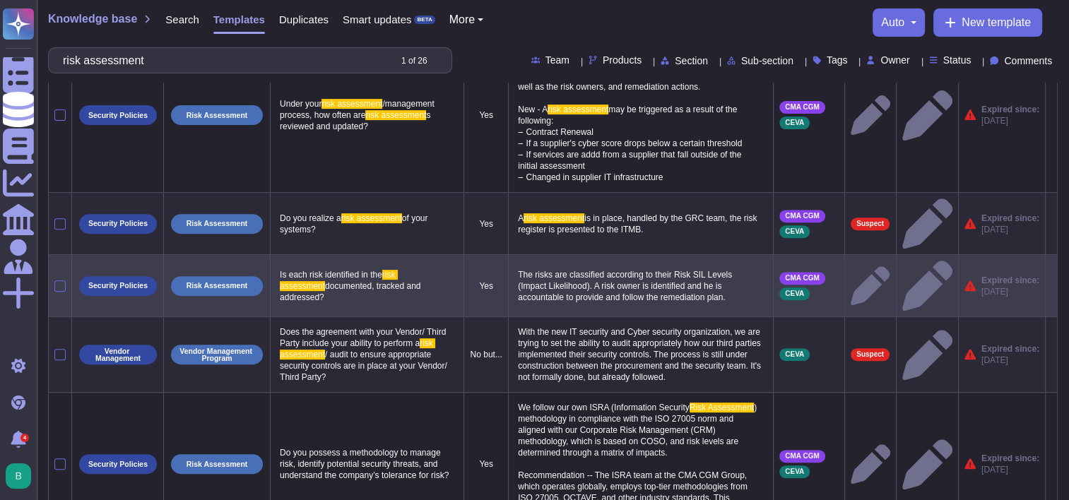
click at [356, 270] on span "Is each risk identified in the" at bounding box center [331, 275] width 102 height 10
type textarea "Is each risk identified in the risk assessment documented, tracked and addresse…"
click at [356, 271] on textarea "Is each risk identified in the risk assessment documented, tracked and addresse…" at bounding box center [365, 280] width 178 height 18
click at [357, 271] on textarea "Is each risk identified in the risk assessment documented, tracked and addresse…" at bounding box center [365, 280] width 178 height 18
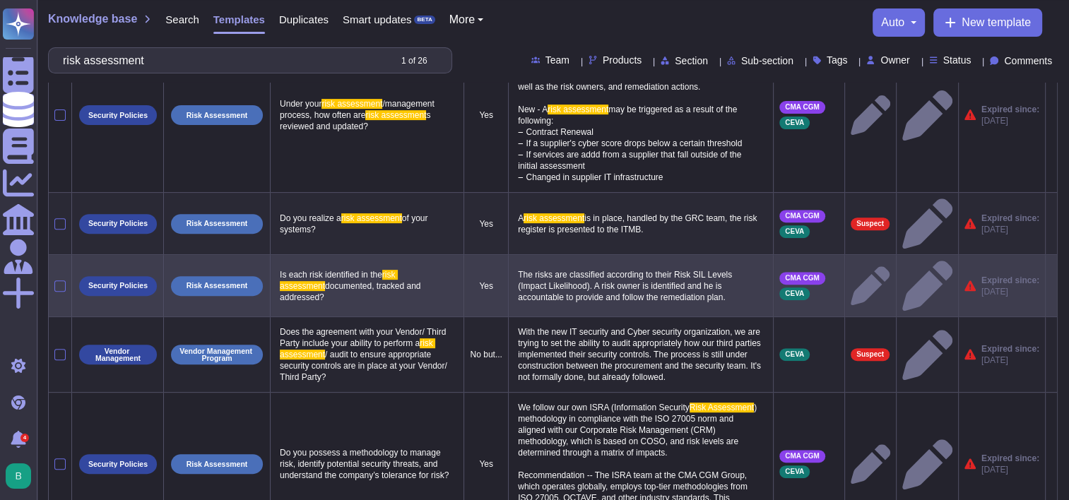
click at [332, 327] on span "Does the agreement with your Vendor/ Third Party include your ability to perfor…" at bounding box center [364, 337] width 169 height 21
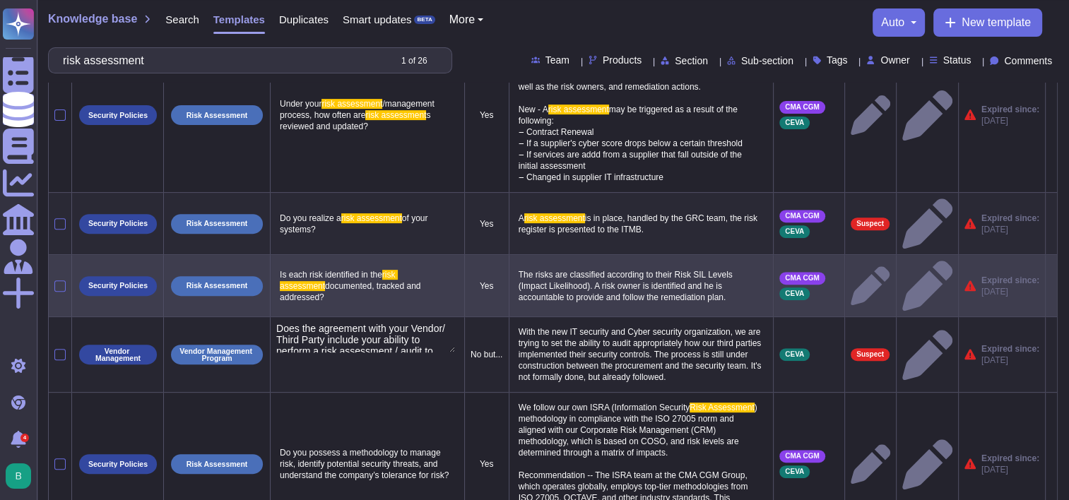
type textarea "Does the agreement with your Vendor/ Third Party include your ability to perfor…"
click at [332, 323] on textarea "Does the agreement with your Vendor/ Third Party include your ability to perfor…" at bounding box center [365, 338] width 179 height 30
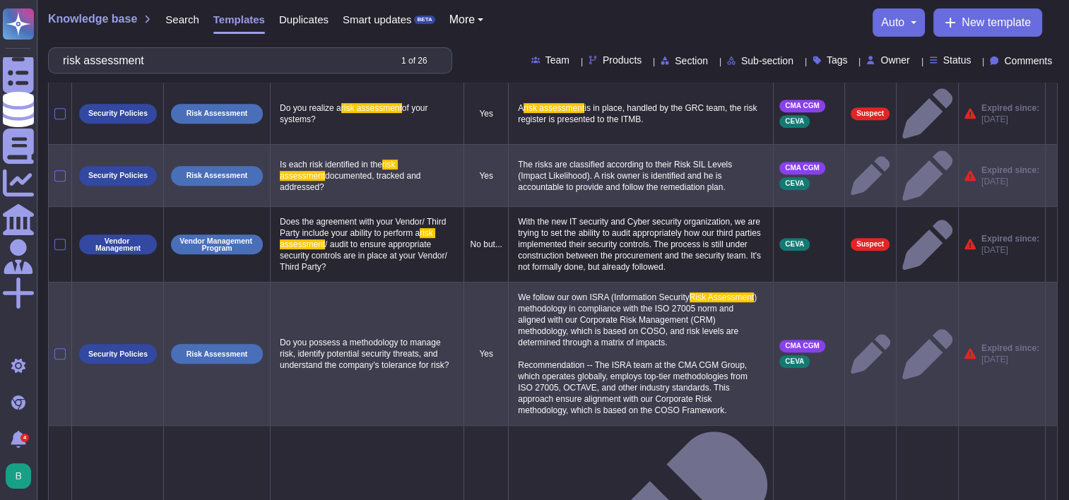
scroll to position [606, 0]
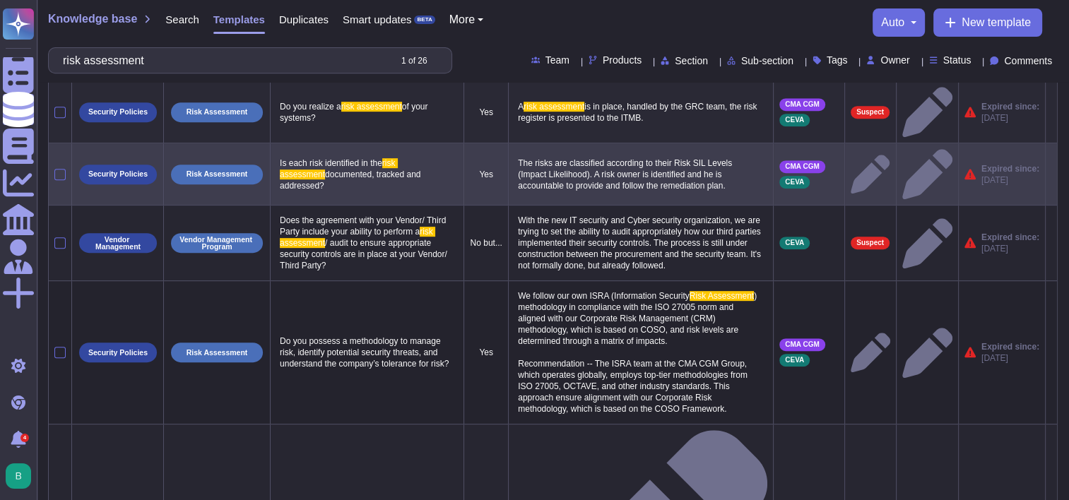
type textarea "Do you conduct risk assessments associated with data governance requirements at…"
click at [136, 62] on input "risk assessment" at bounding box center [222, 60] width 333 height 25
drag, startPoint x: 136, startPoint y: 62, endPoint x: 144, endPoint y: 69, distance: 10.5
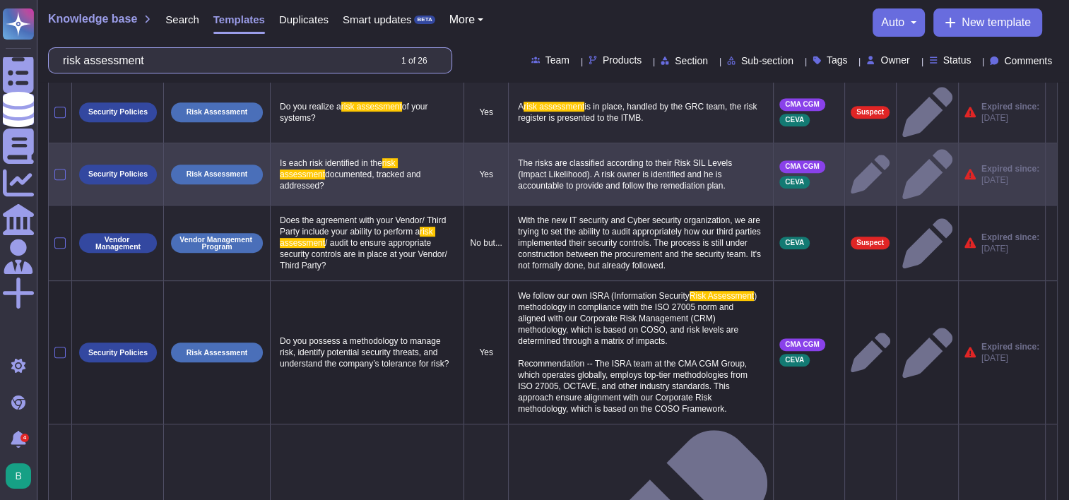
click at [136, 64] on input "risk assessment" at bounding box center [222, 60] width 333 height 25
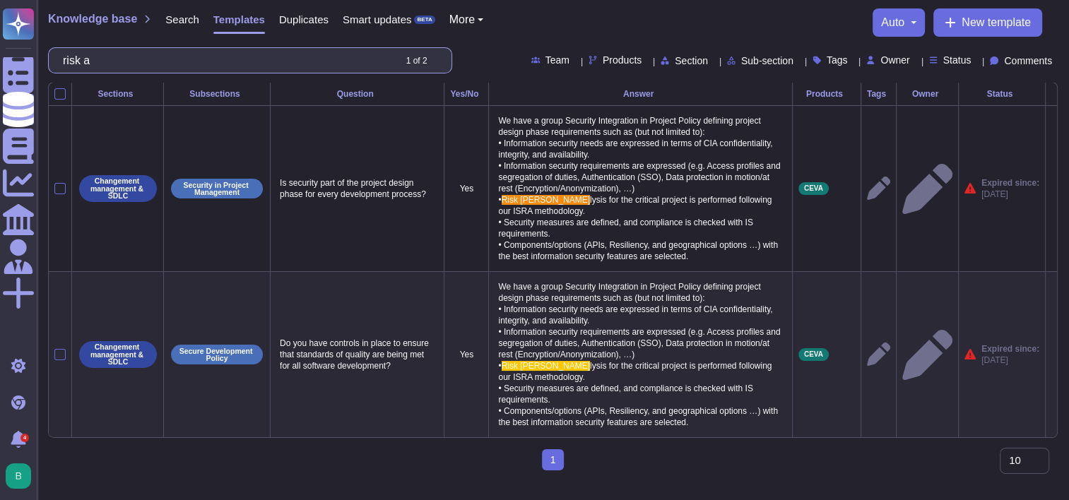
scroll to position [0, 0]
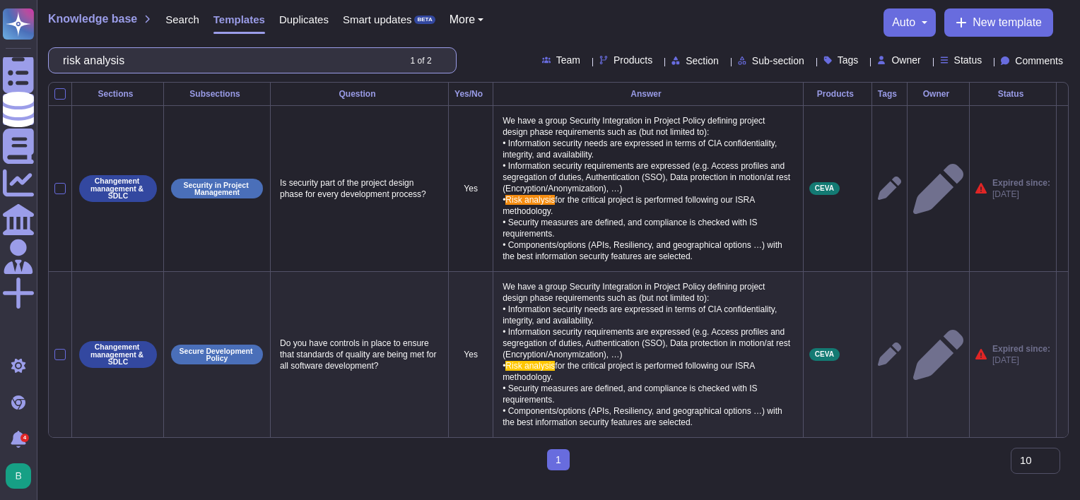
click at [191, 63] on input "risk analysis" at bounding box center [227, 60] width 342 height 25
click at [192, 63] on input "risk analysis" at bounding box center [227, 60] width 342 height 25
type input "risk"
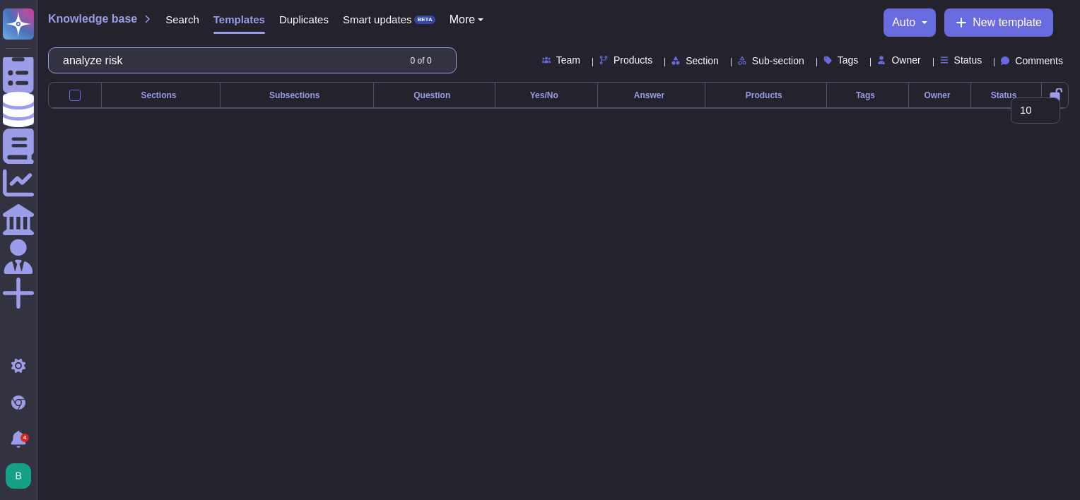
type input "analyze"
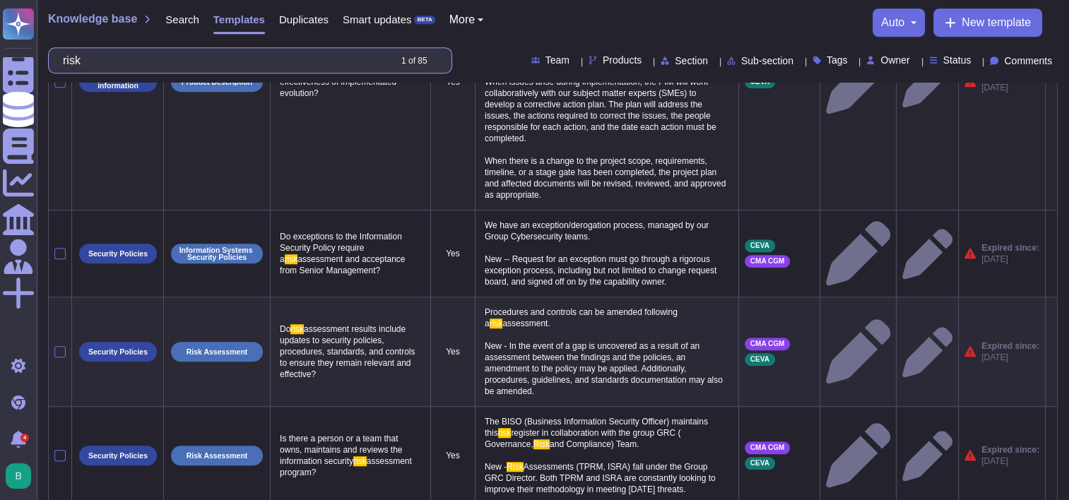
scroll to position [990, 0]
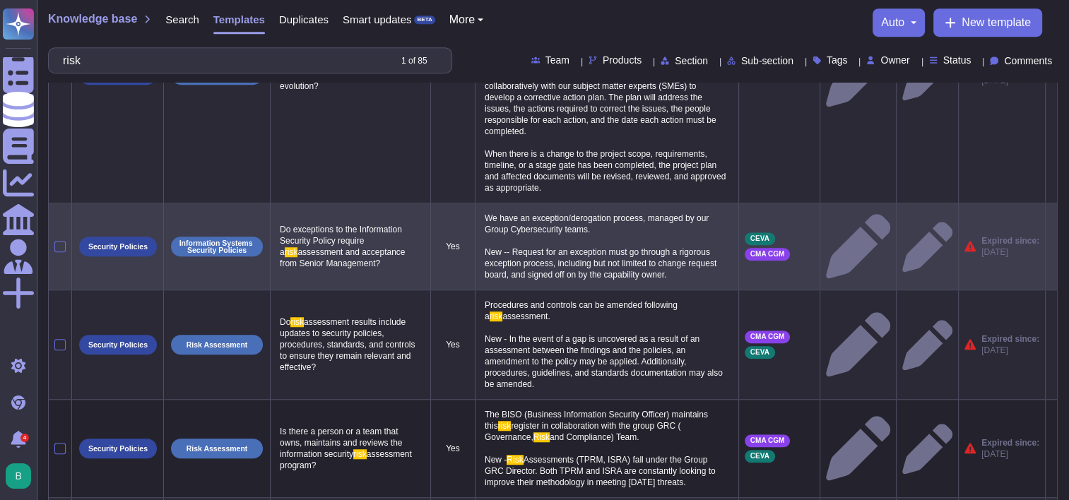
type input "risk"
click at [317, 260] on span "assessment and acceptance from Senior Management?" at bounding box center [344, 257] width 128 height 21
type textarea "Do exceptions to the Information Security Policy require a risk assessment and …"
click at [317, 260] on textarea "Do exceptions to the Information Security Policy require a risk assessment and …" at bounding box center [348, 241] width 145 height 41
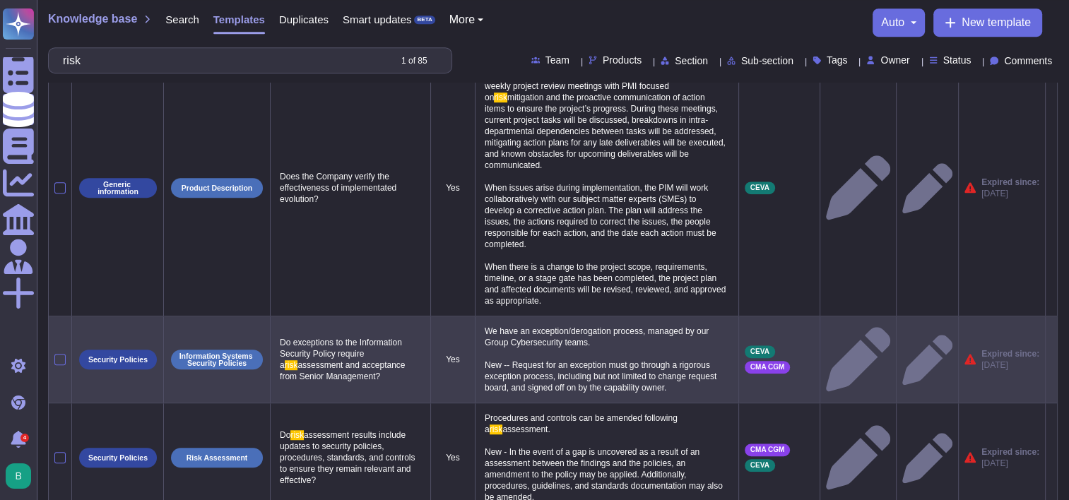
scroll to position [900, 0]
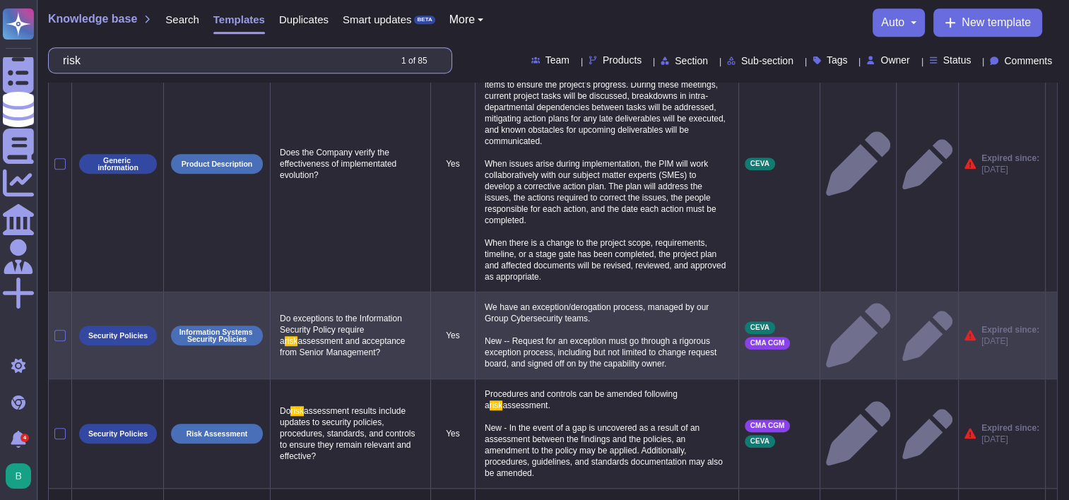
click at [143, 69] on input "risk" at bounding box center [222, 60] width 333 height 25
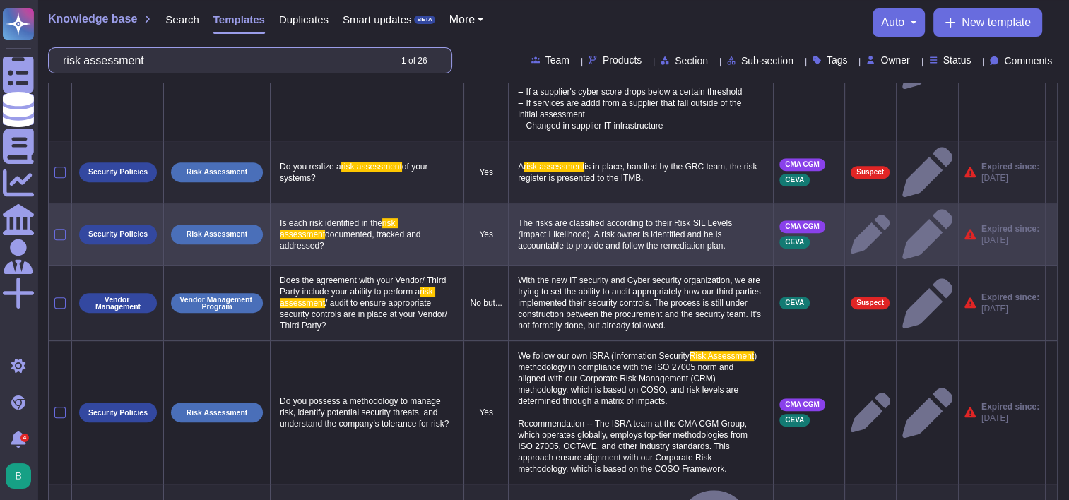
scroll to position [606, 0]
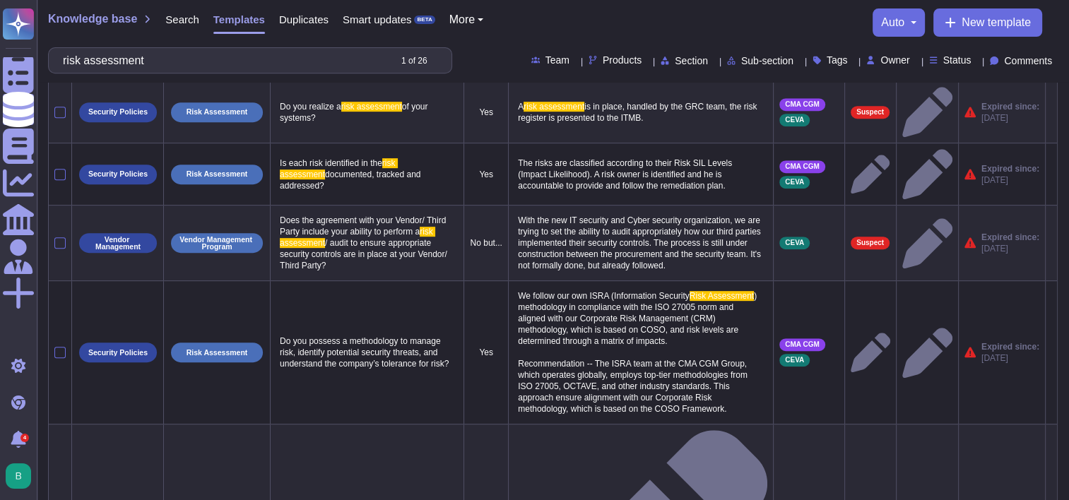
type input "risk assessment"
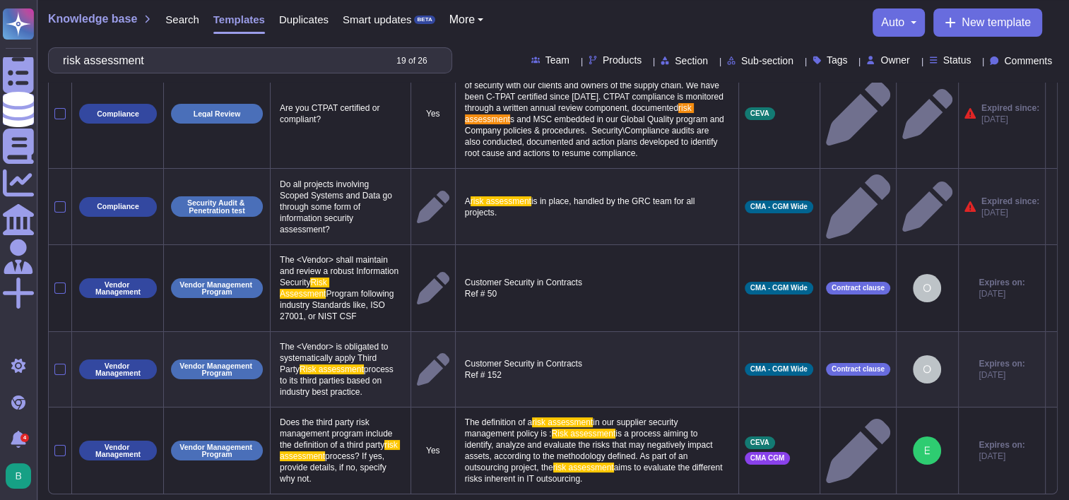
scroll to position [71, 0]
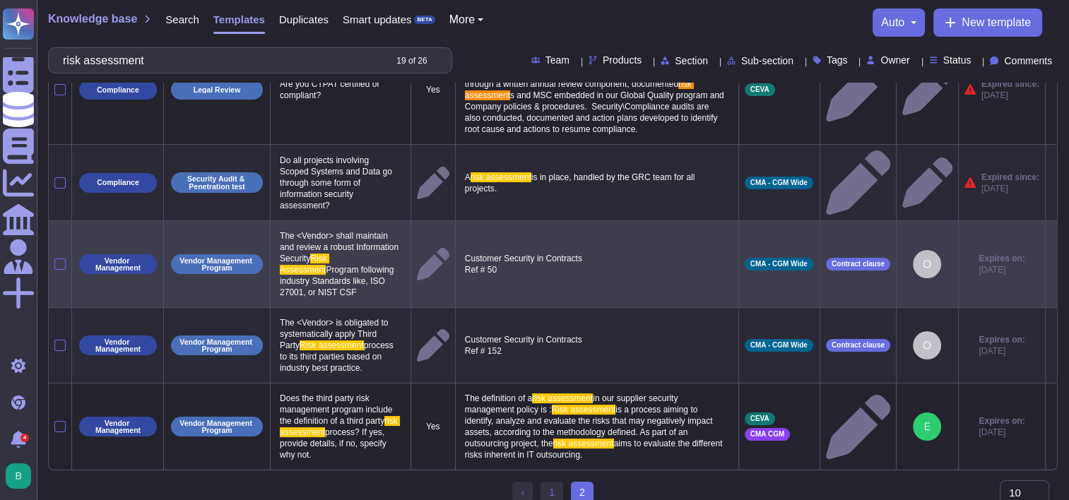
click at [311, 250] on span "The <Vendor> shall maintain and review a robust Information Security" at bounding box center [340, 247] width 121 height 33
type textarea "The <Vendor> shall maintain and review a robust Information Security Risk Asses…"
click at [312, 250] on textarea "The <Vendor> shall maintain and review a robust Information Security Risk Asses…" at bounding box center [338, 253] width 125 height 52
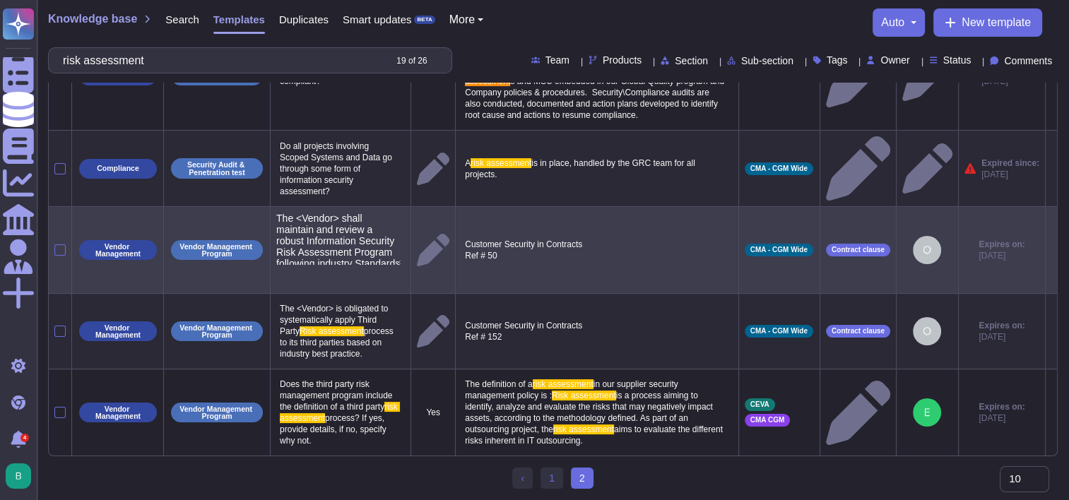
scroll to position [139, 0]
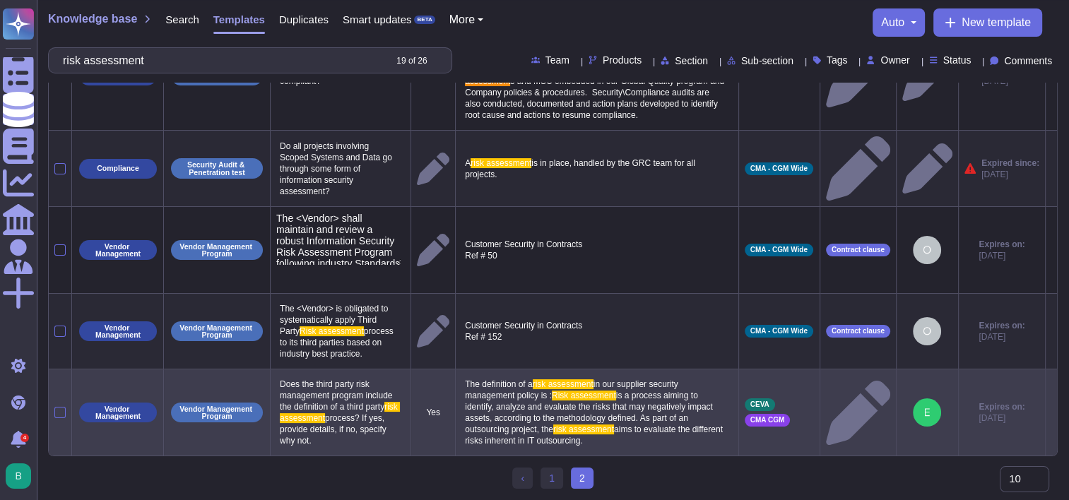
click at [314, 380] on span "Does the third party risk management program include the definition of a third …" at bounding box center [337, 396] width 115 height 33
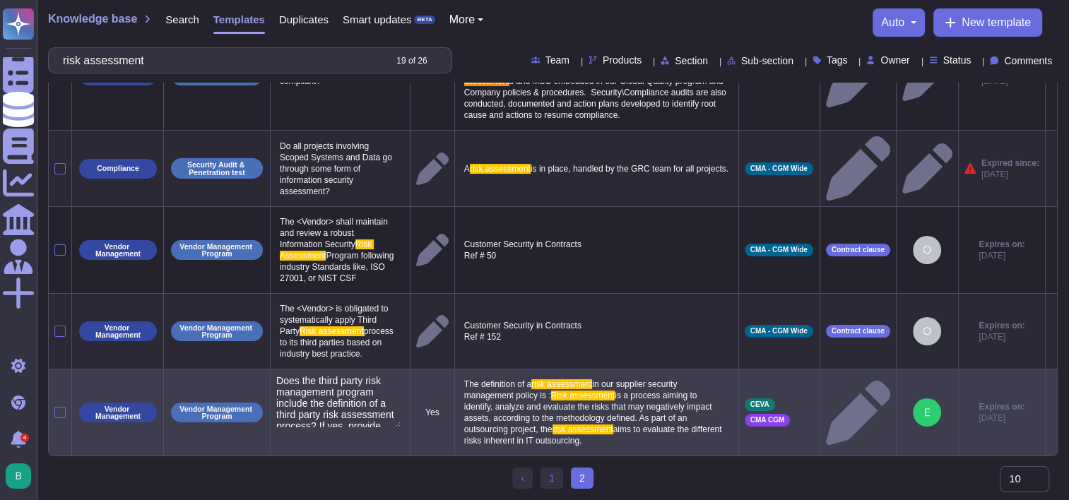
type textarea "Does the third party risk management program include the definition of a third …"
click at [314, 375] on textarea "Does the third party risk management program include the definition of a third …" at bounding box center [338, 401] width 124 height 52
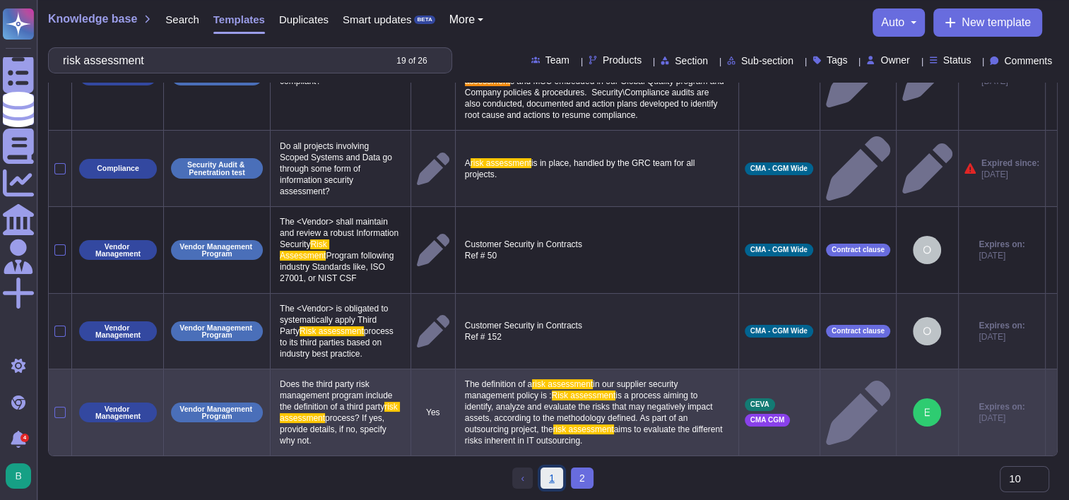
click at [556, 481] on link "1" at bounding box center [552, 478] width 23 height 21
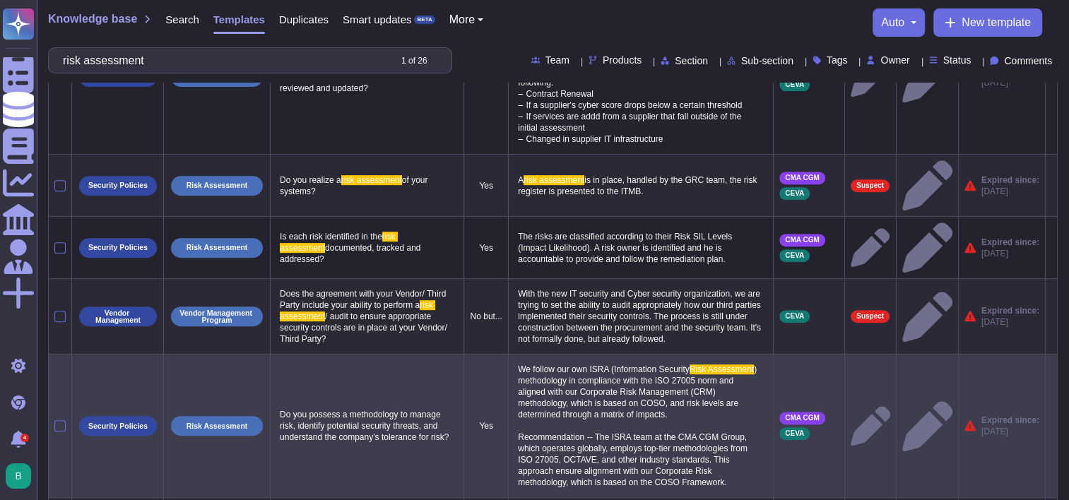
scroll to position [606, 0]
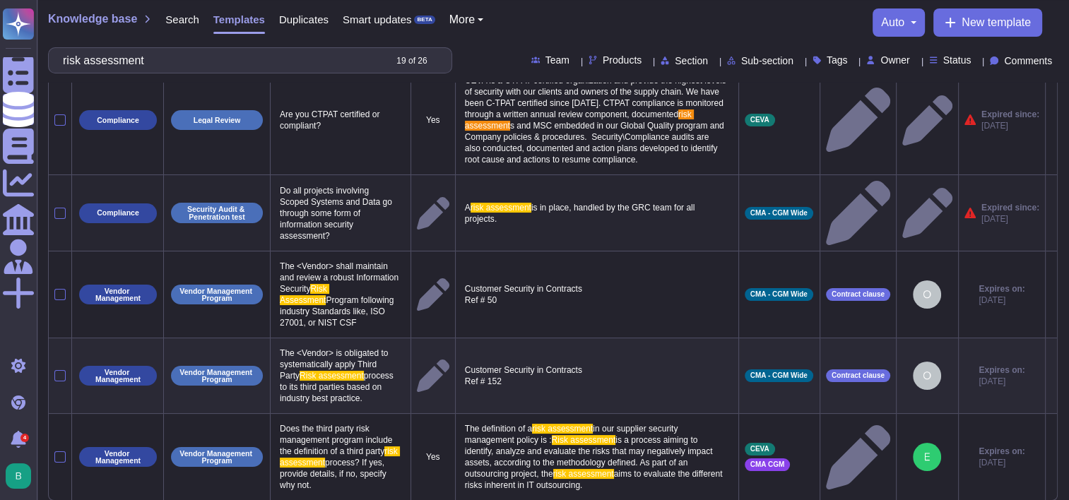
scroll to position [0, 0]
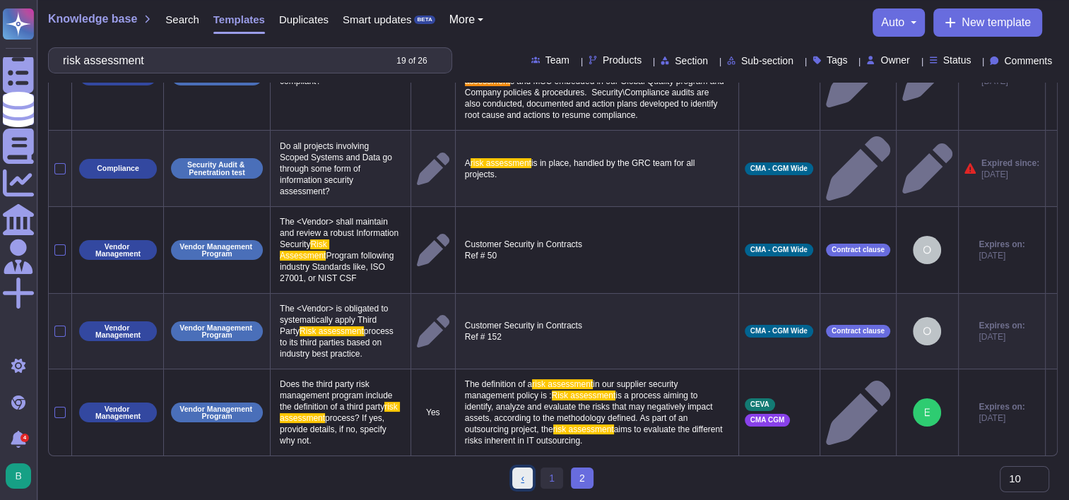
click at [526, 474] on link "‹ Previous" at bounding box center [522, 478] width 20 height 21
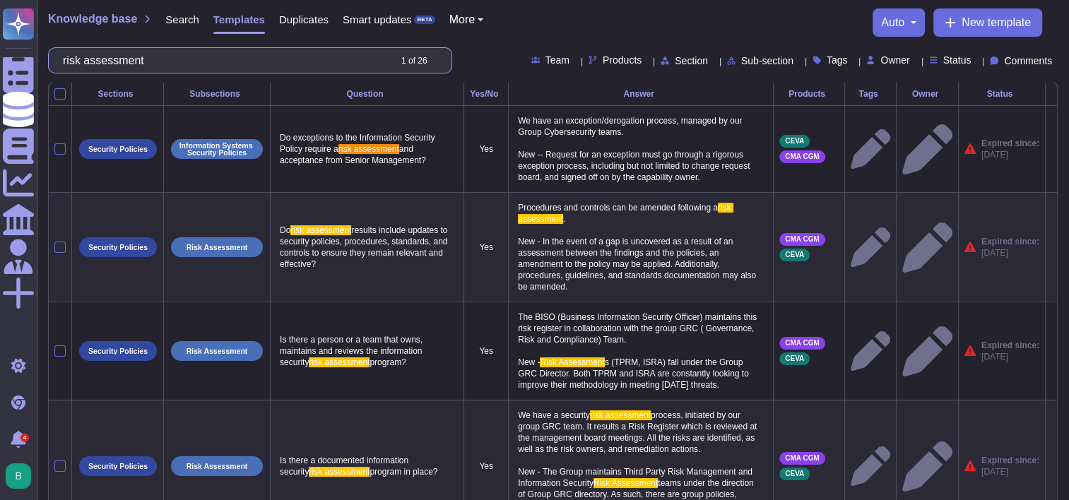
click at [143, 57] on input "risk assessment" at bounding box center [222, 60] width 333 height 25
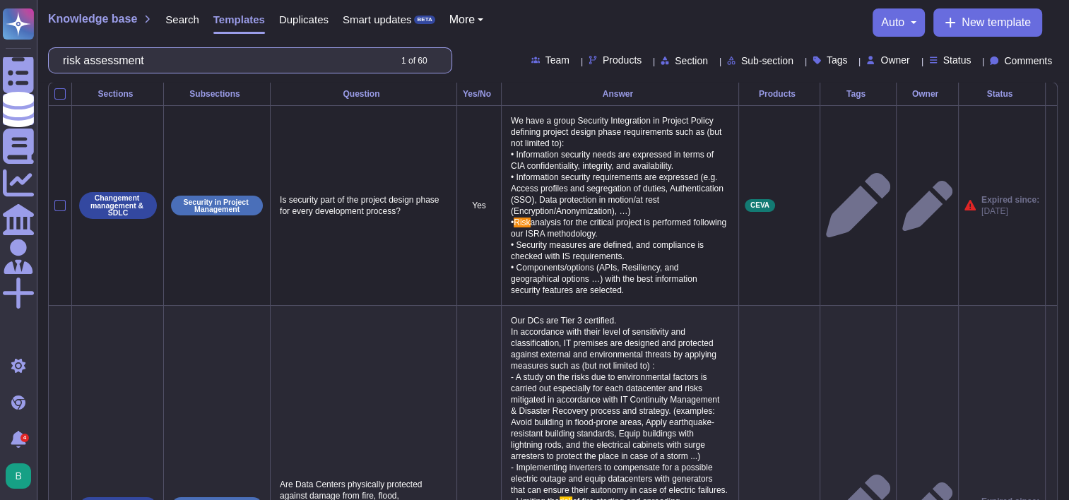
scroll to position [1, 0]
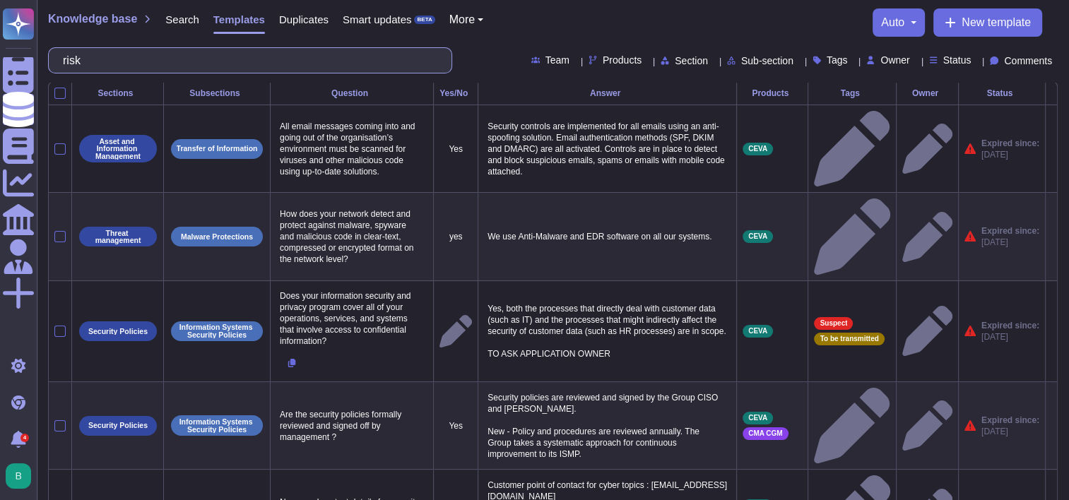
type input "r"
click at [584, 27] on div "Knowledge base Search Templates Duplicates Smart updates BETA More auto New tem…" at bounding box center [553, 22] width 1010 height 28
